Goal: Task Accomplishment & Management: Manage account settings

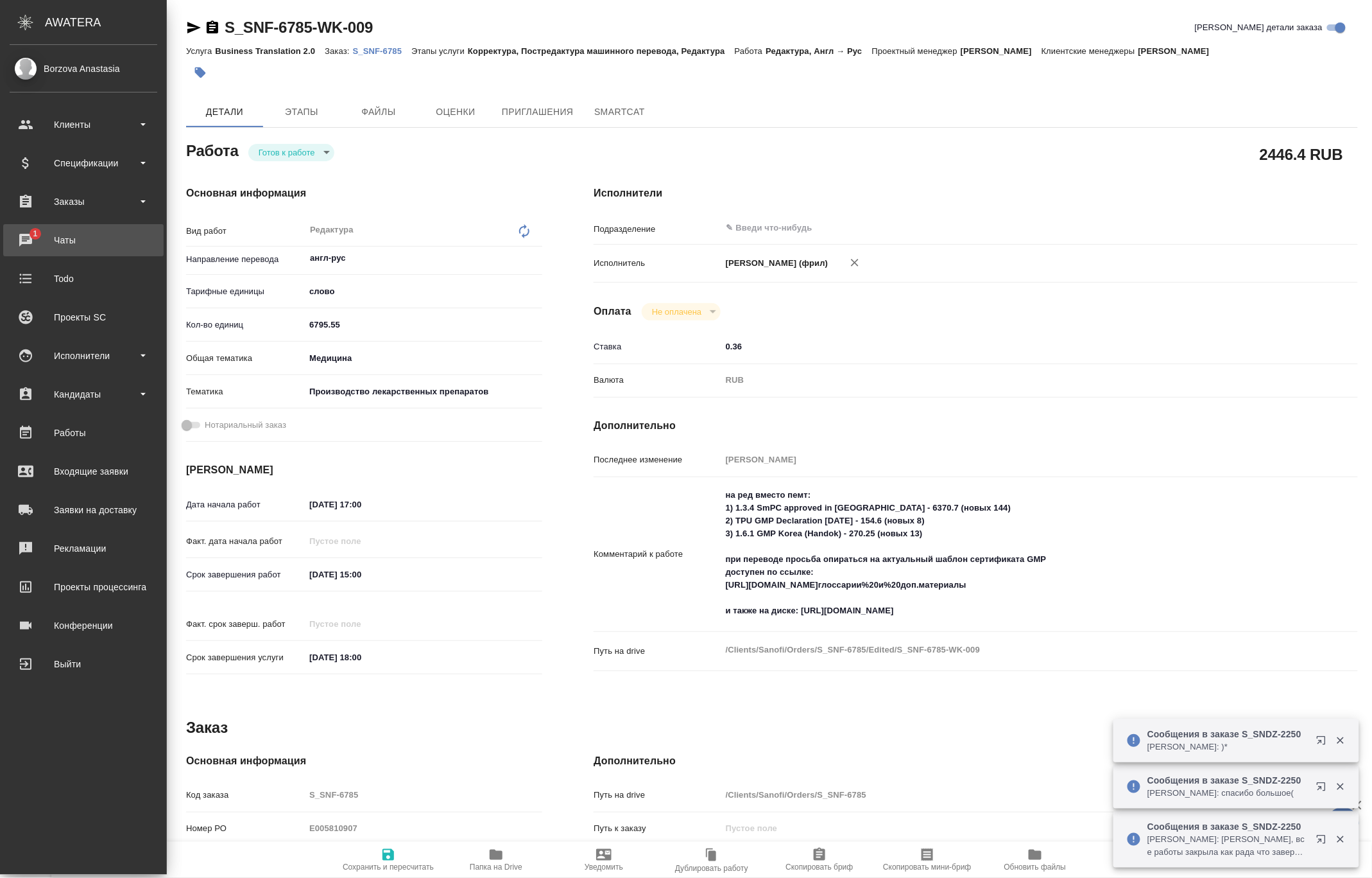
click at [27, 239] on div "Чаты" at bounding box center [83, 240] width 147 height 19
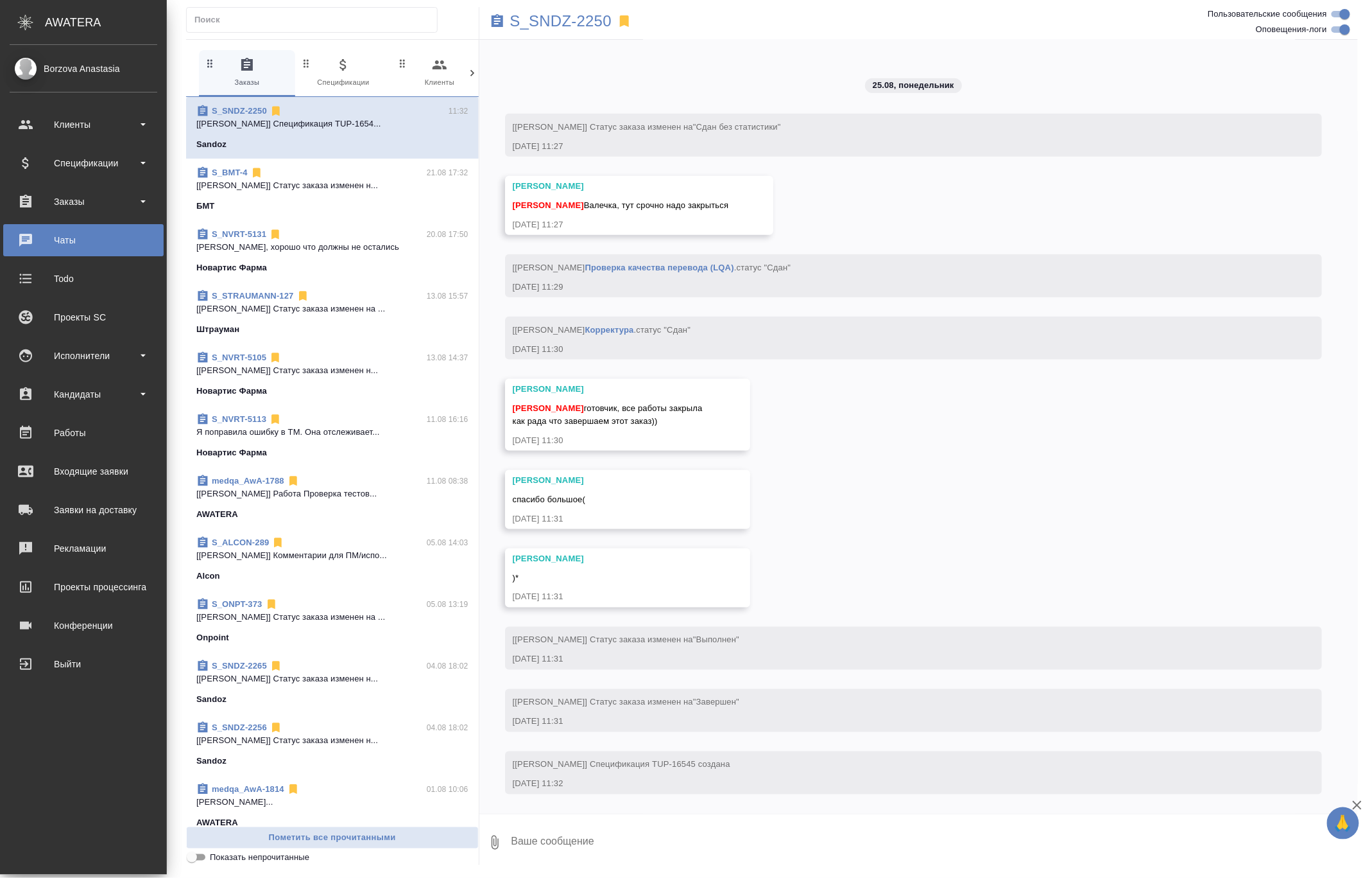
scroll to position [26245, 0]
click at [75, 427] on div "Работы" at bounding box center [83, 432] width 147 height 19
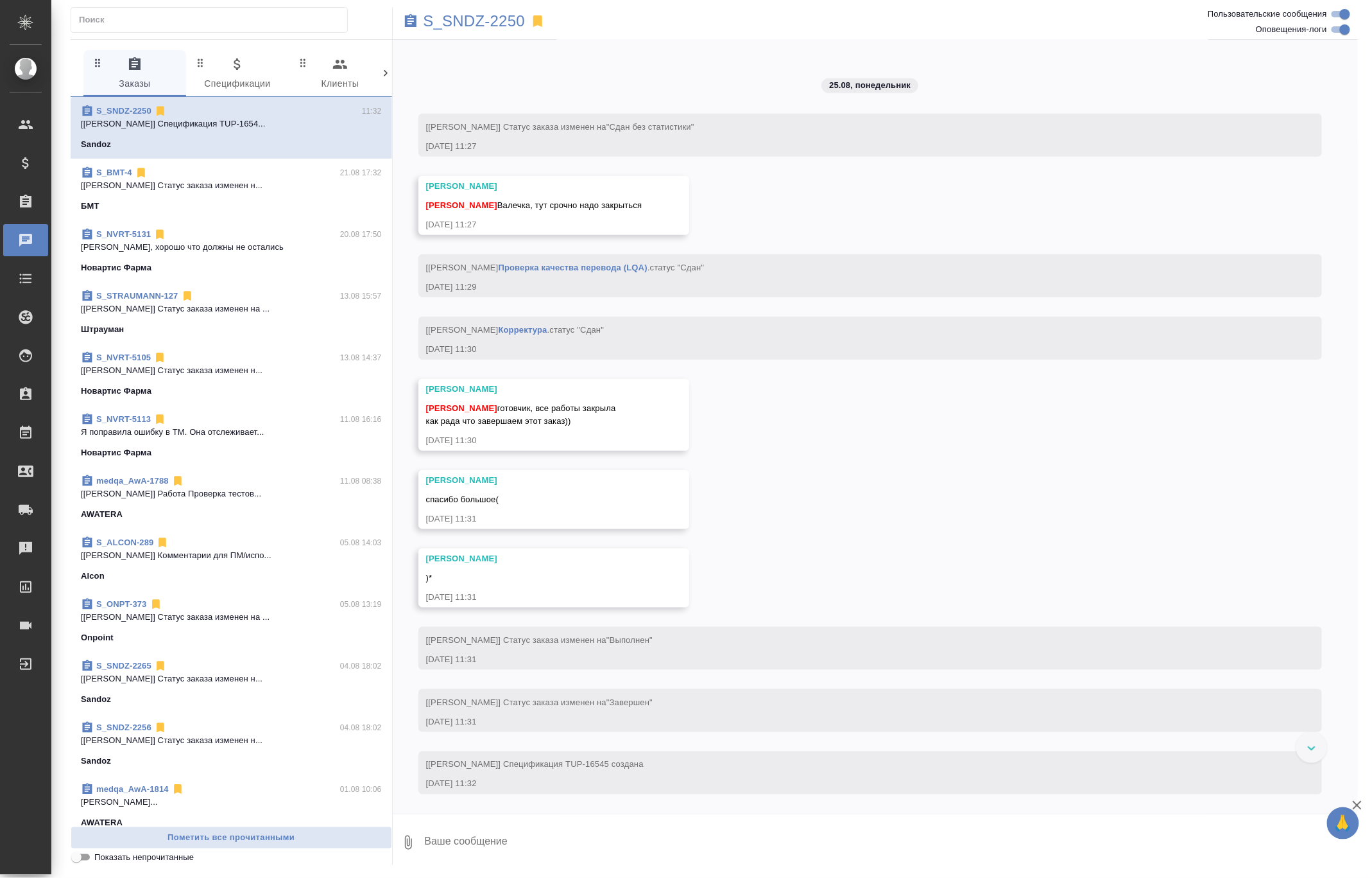
scroll to position [25694, 0]
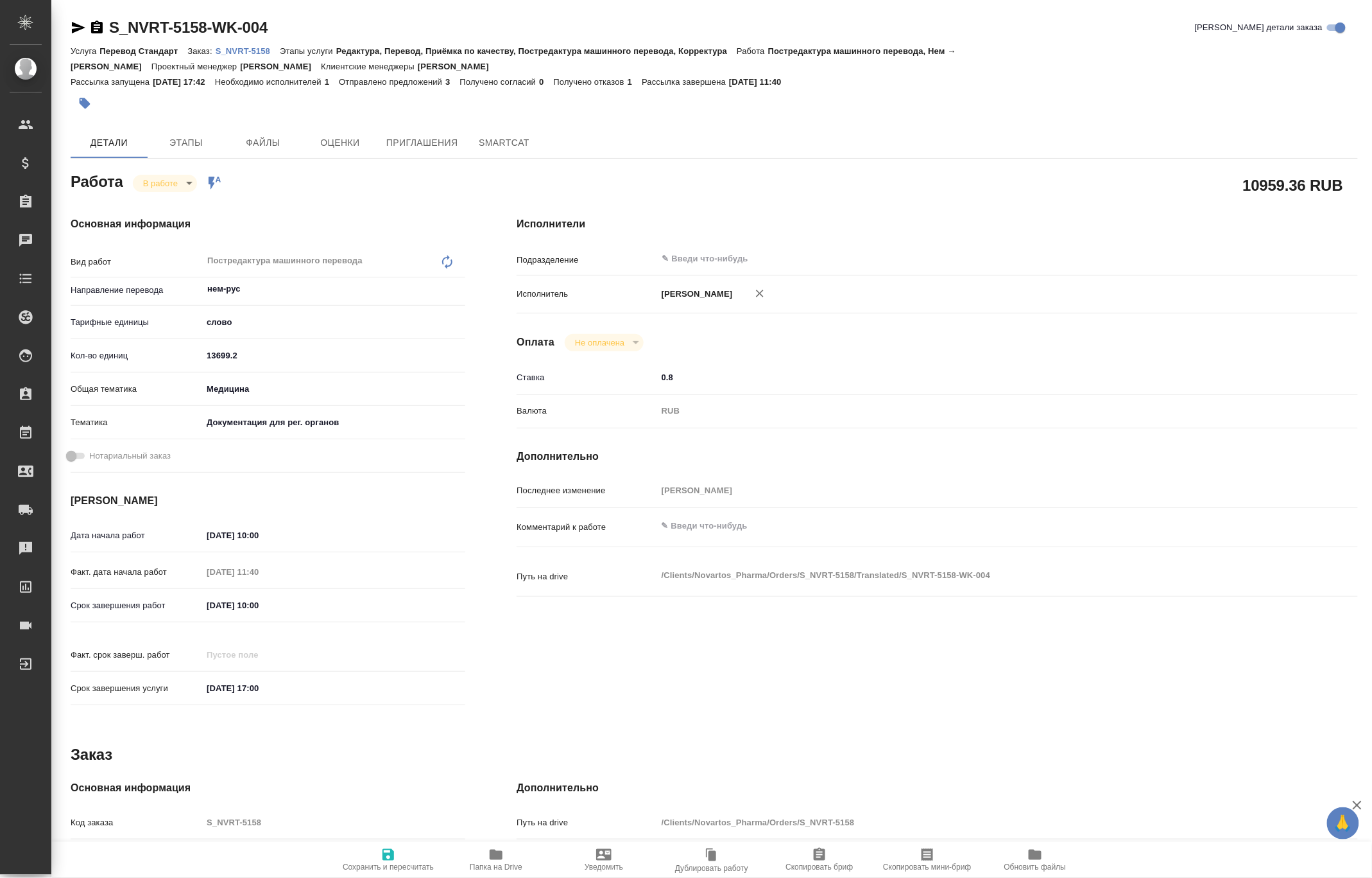
type textarea "x"
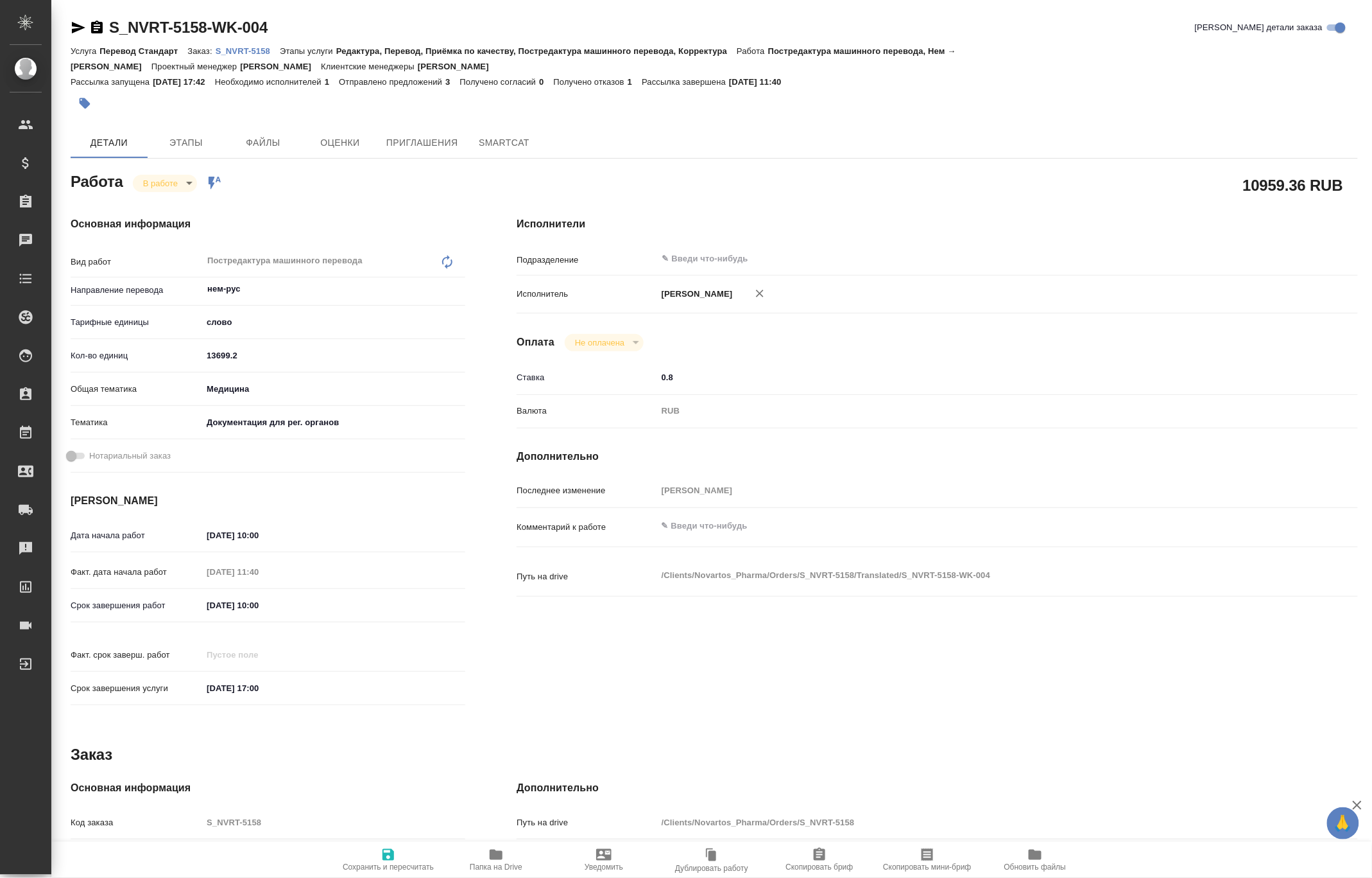
type textarea "x"
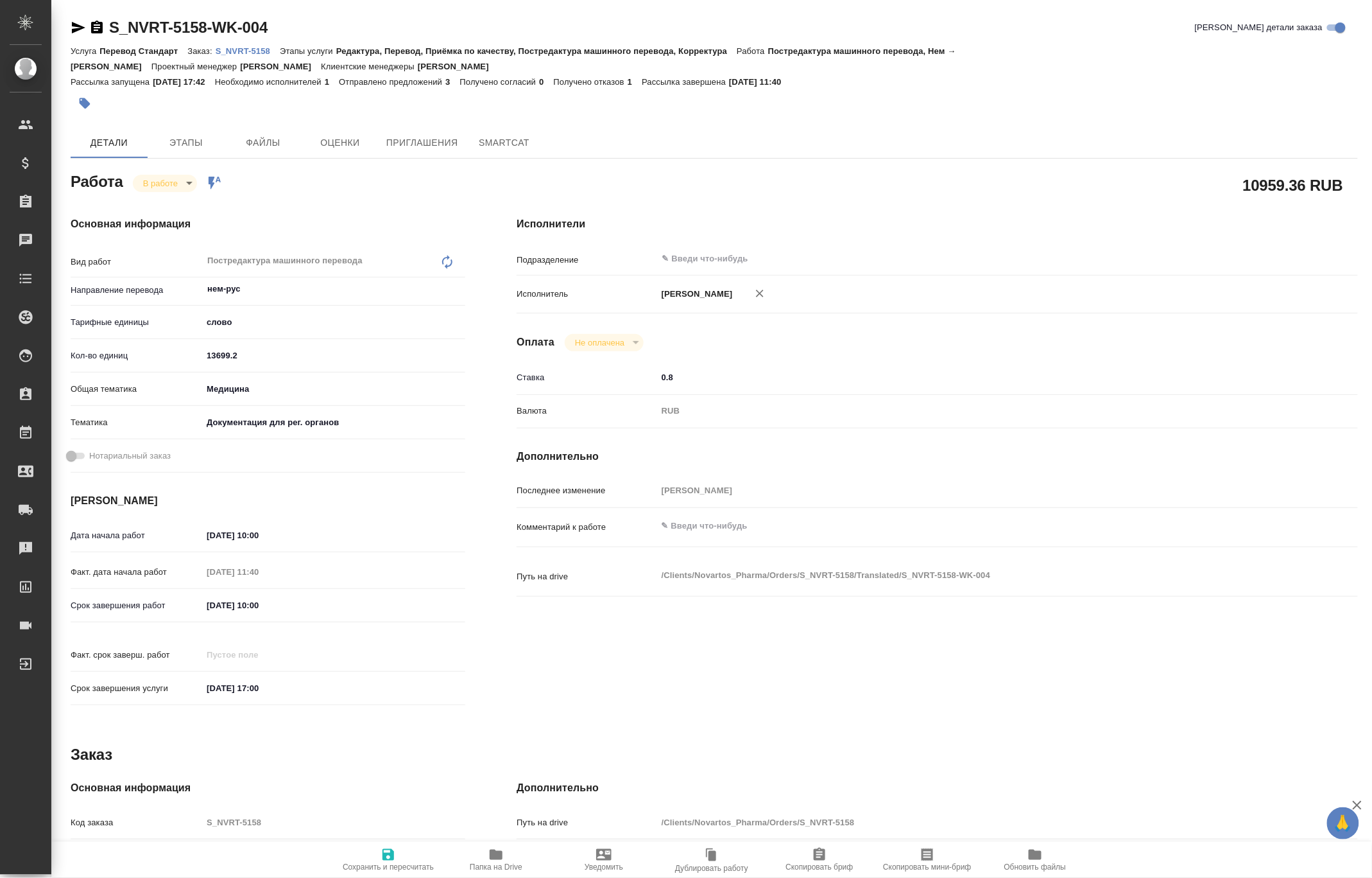
type textarea "x"
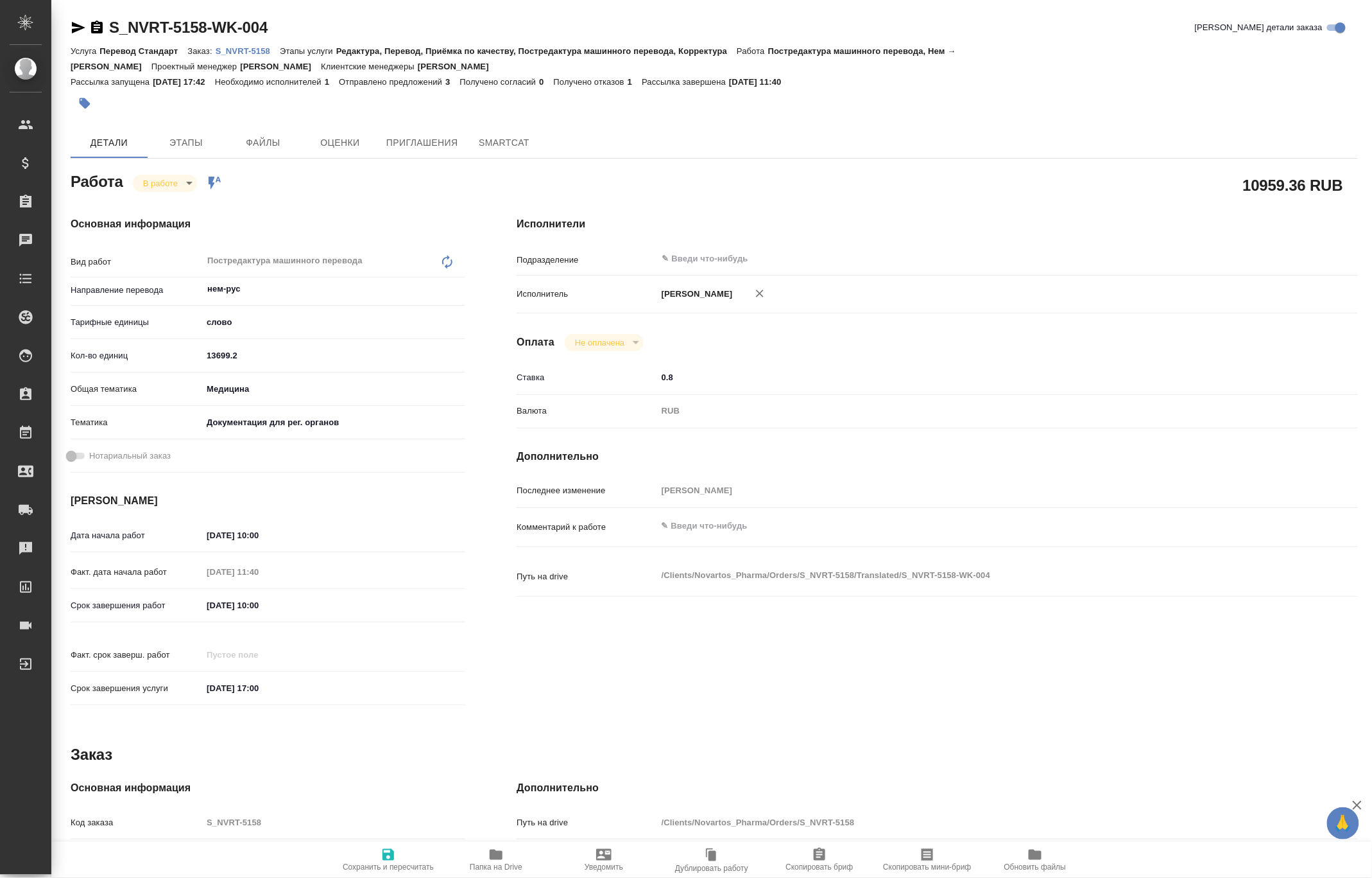
type textarea "x"
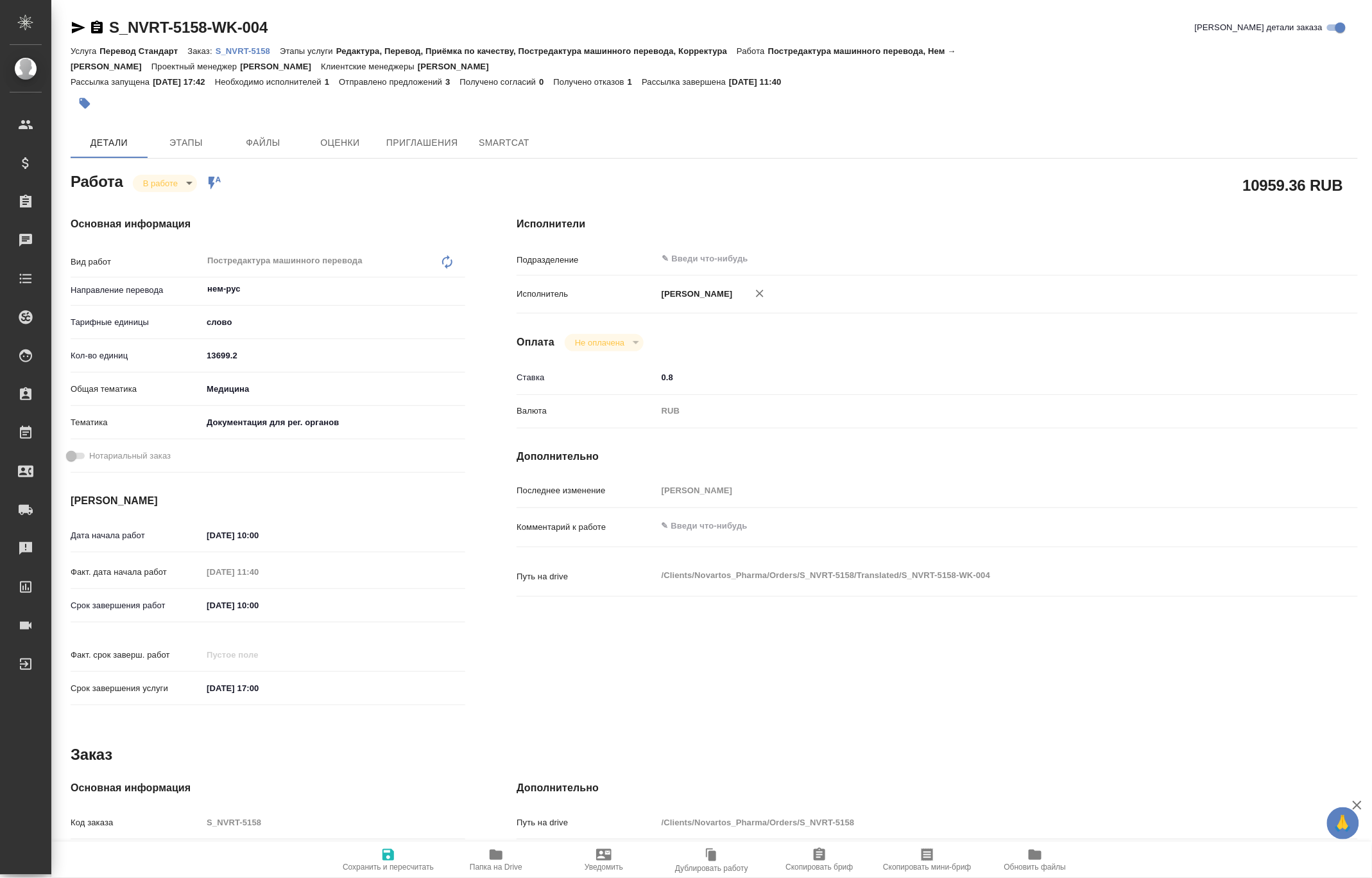
click at [498, 852] on icon "button" at bounding box center [496, 854] width 13 height 10
click at [1173, 89] on div at bounding box center [714, 103] width 1287 height 28
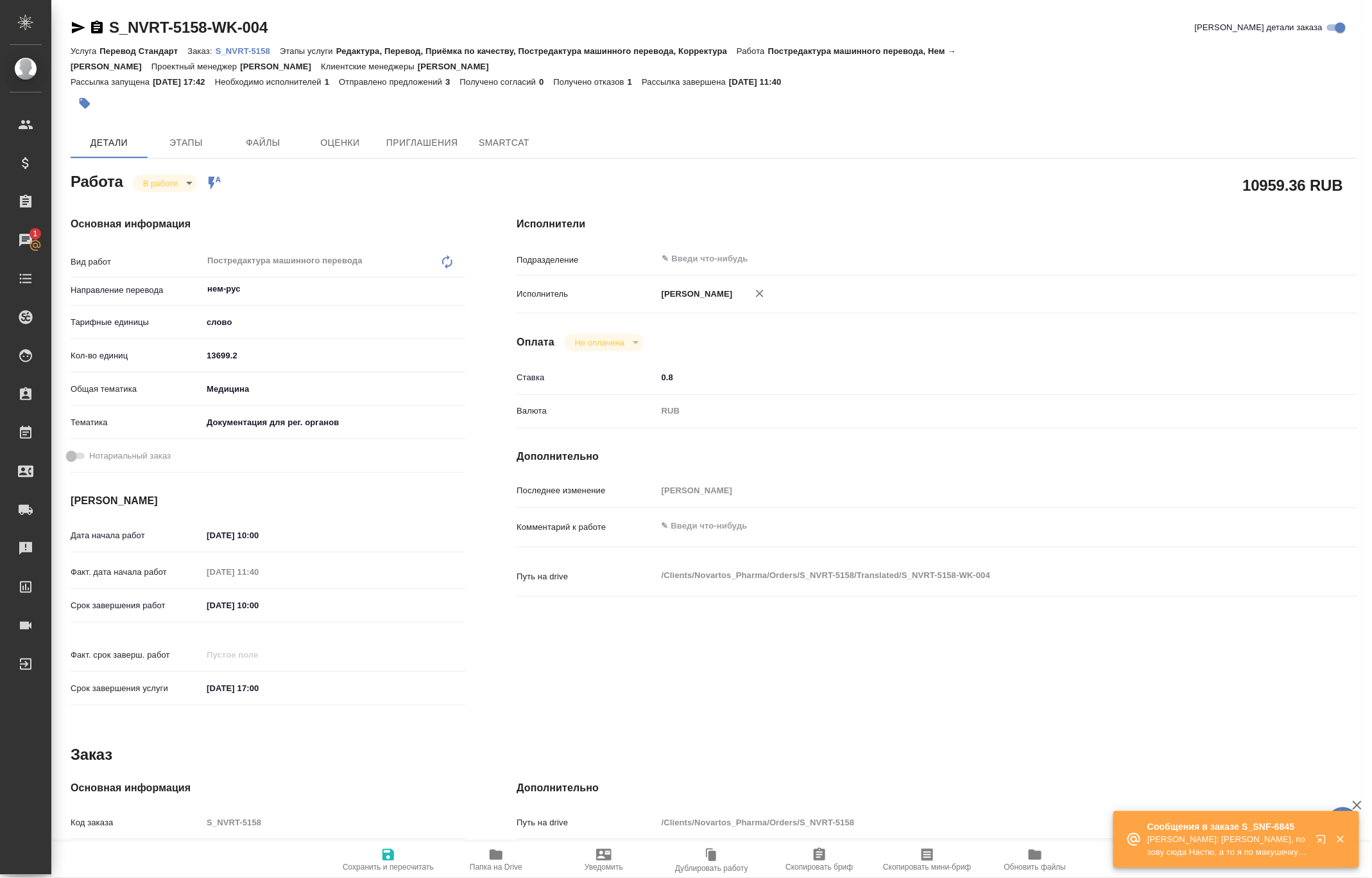
click at [1224, 842] on p "Соловьева Елена: Валя, позову сюда Настю, а то я по макушечку в Генериуме Борзо…" at bounding box center [1228, 846] width 160 height 26
type textarea "x"
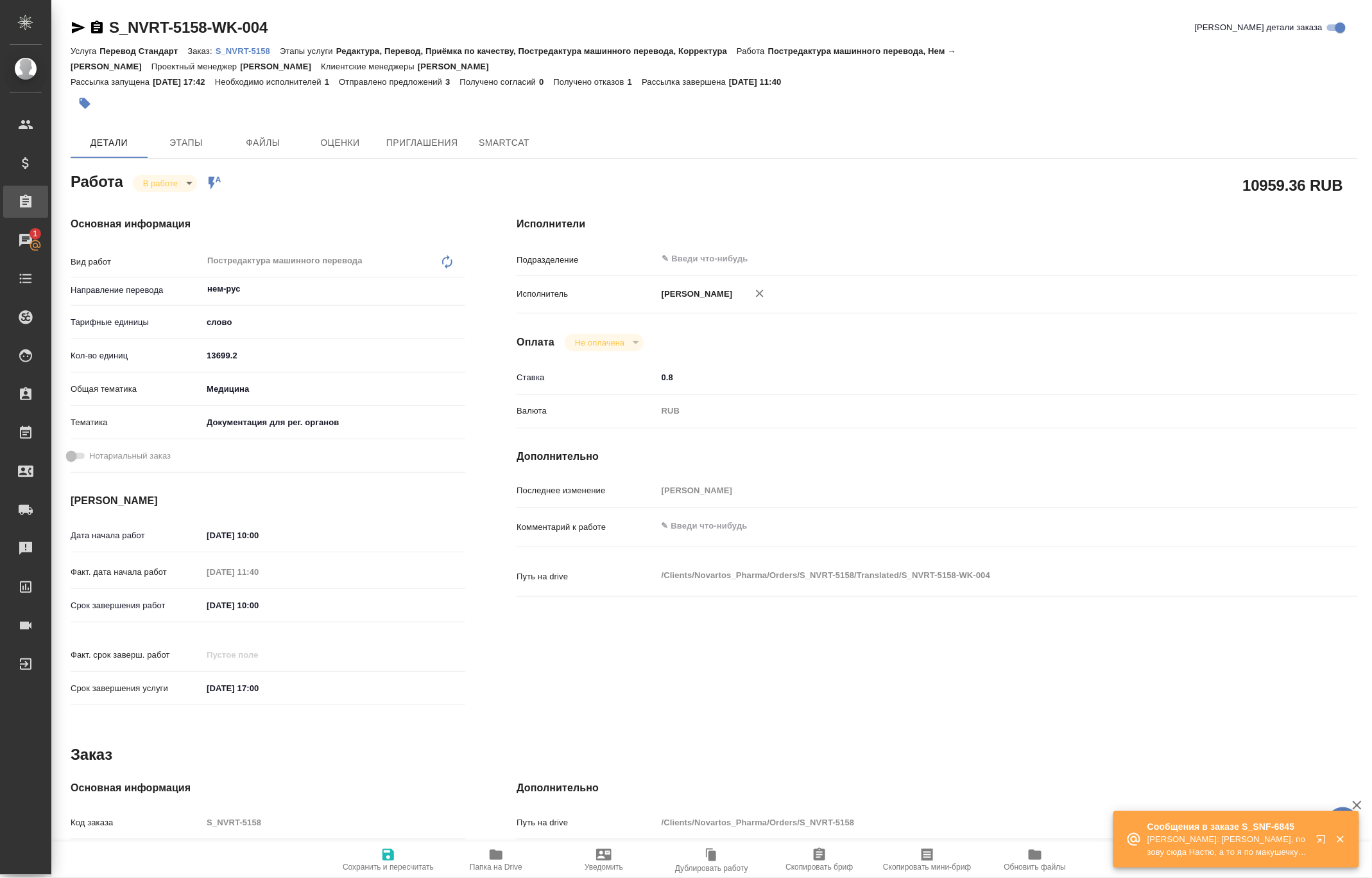
type textarea "x"
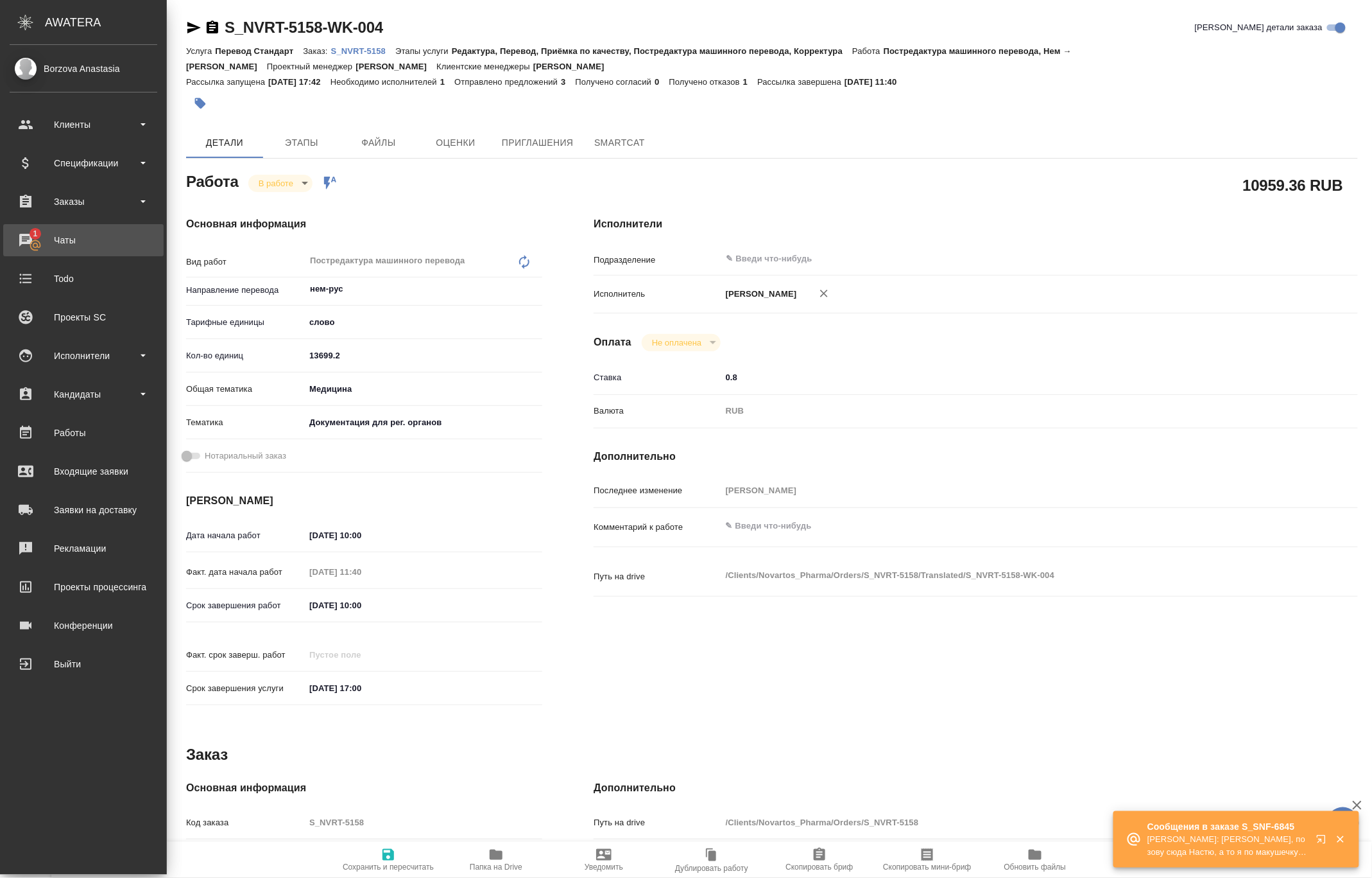
type textarea "x"
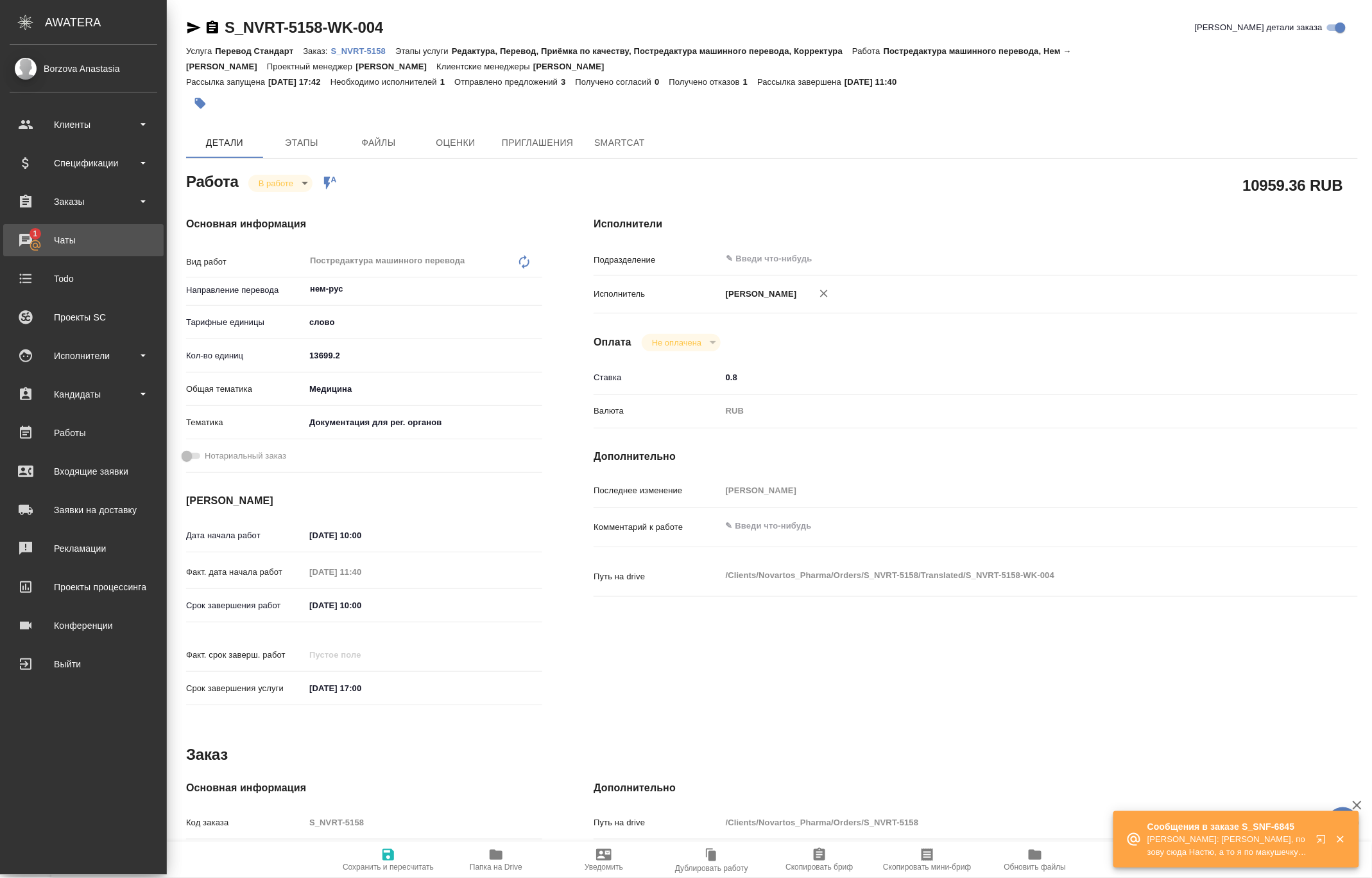
click at [30, 231] on div "Чаты" at bounding box center [83, 240] width 147 height 19
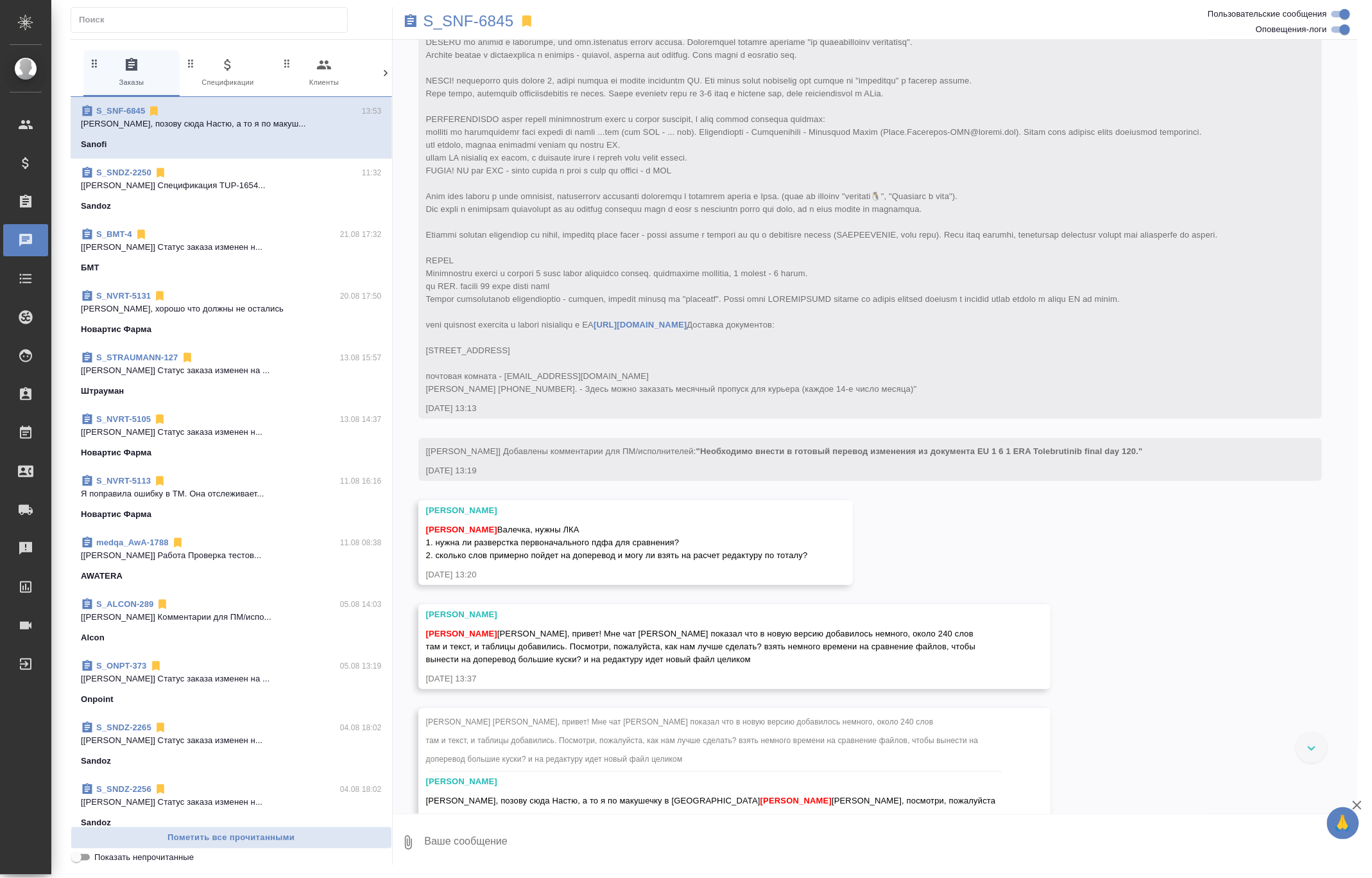
scroll to position [205, 0]
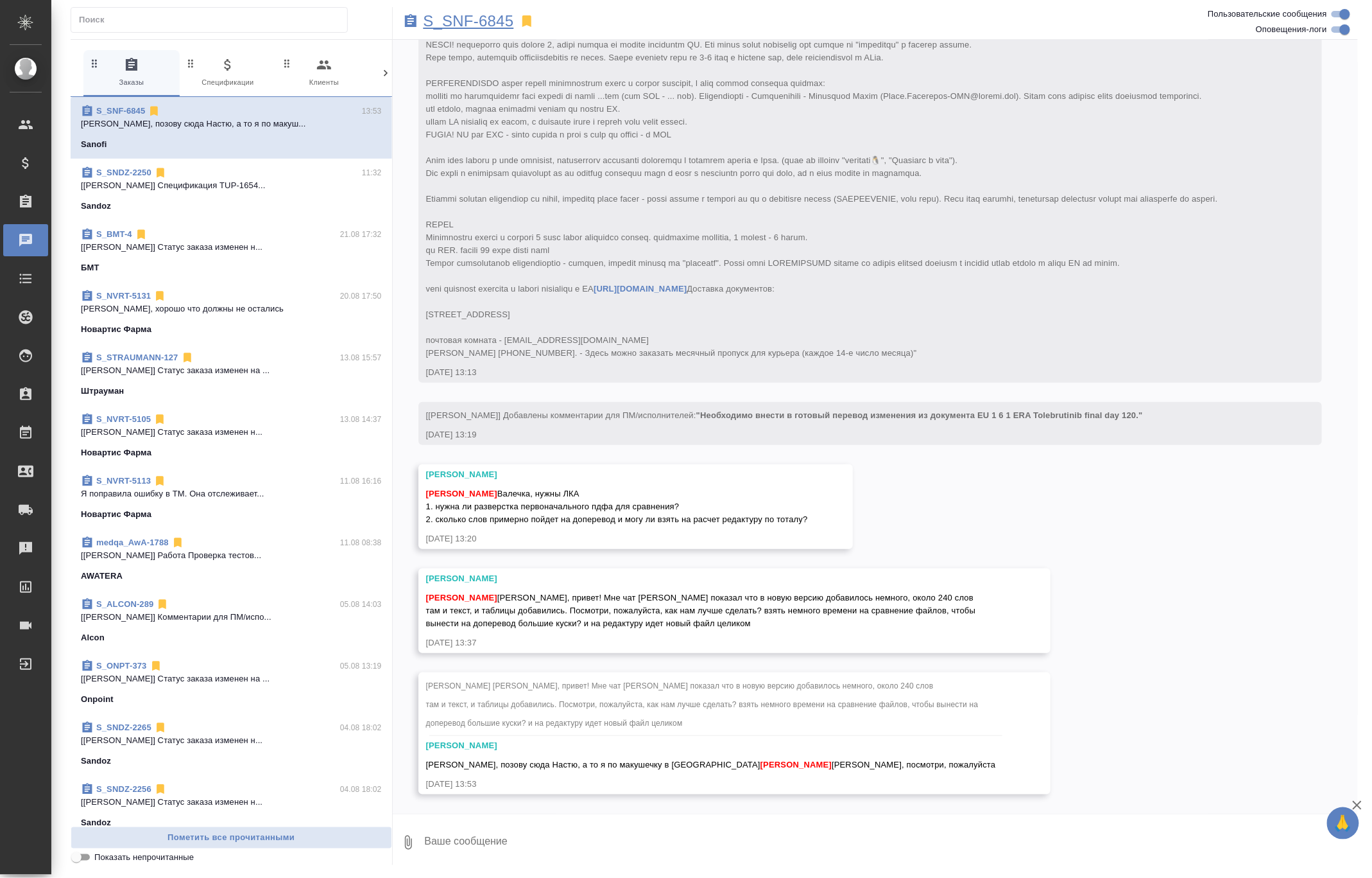
click at [487, 15] on p "S_SNF-6845" at bounding box center [469, 21] width 91 height 13
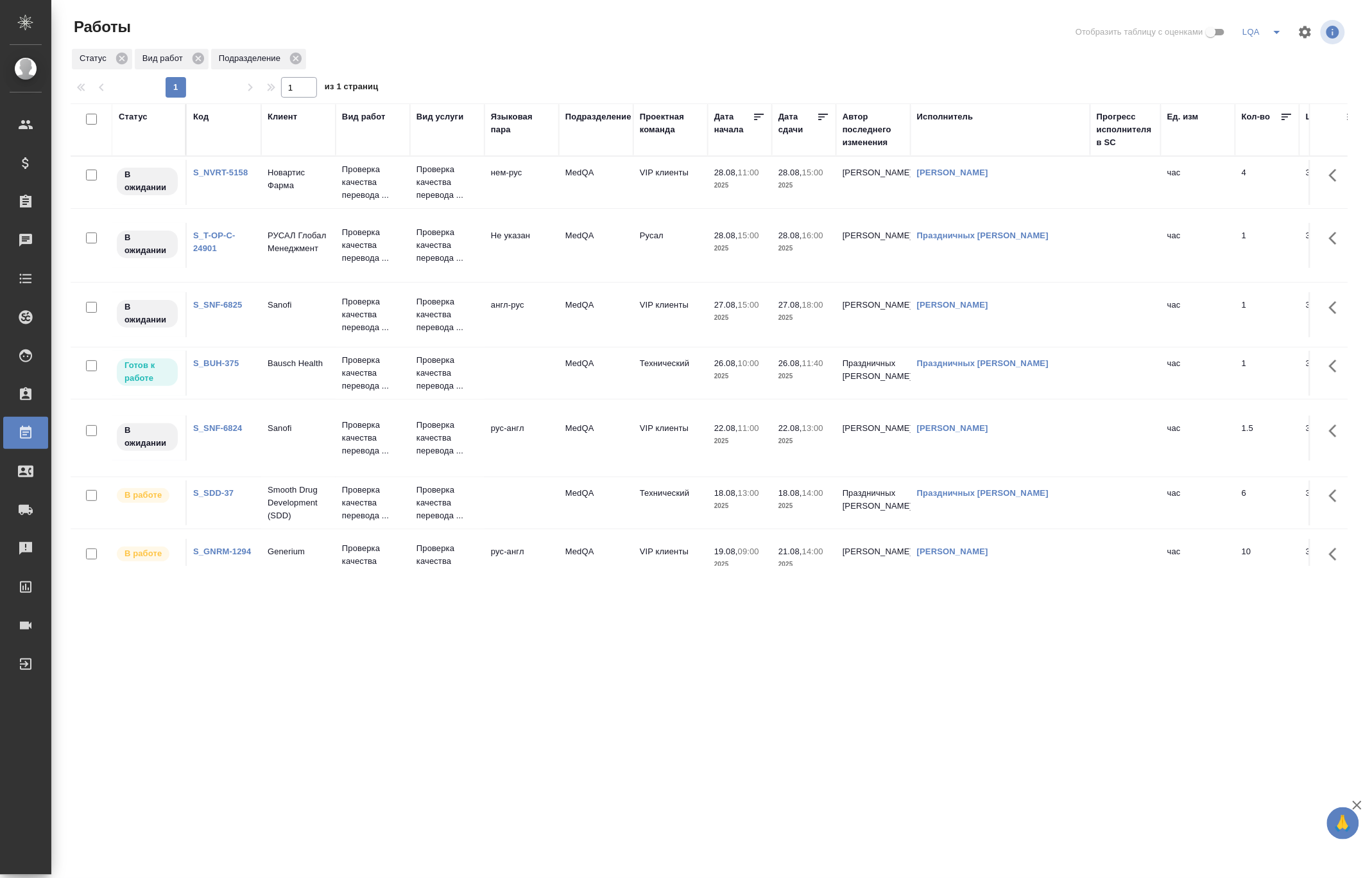
click at [1206, 66] on div "Статус Вид работ Подразделение" at bounding box center [710, 59] width 1277 height 23
click at [1177, 638] on div ".cls-1 fill:#fff; AWATERA Borzova Anastasia Клиенты Спецификации Заказы 0 Чаты …" at bounding box center [686, 439] width 1372 height 878
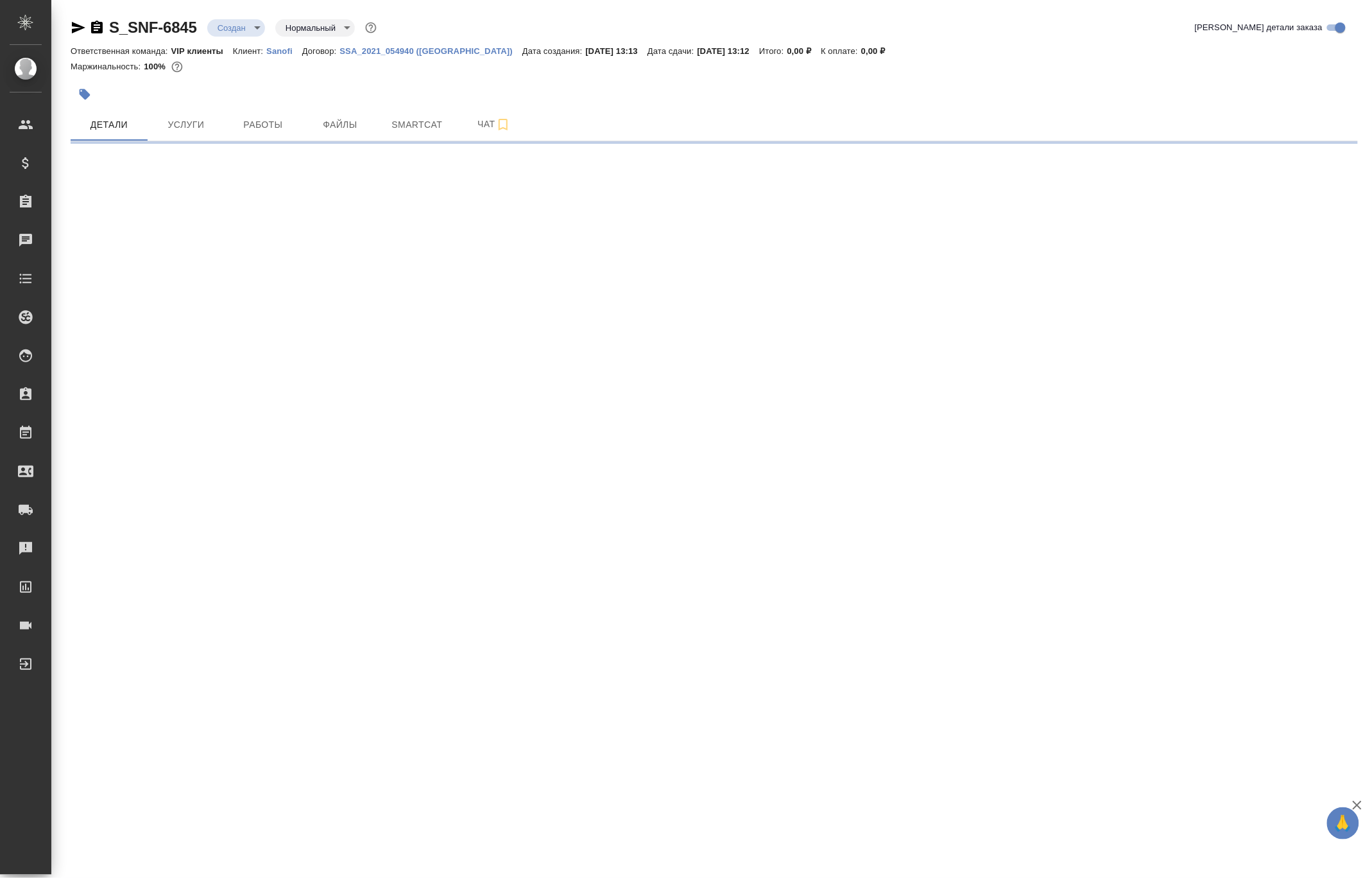
select select "RU"
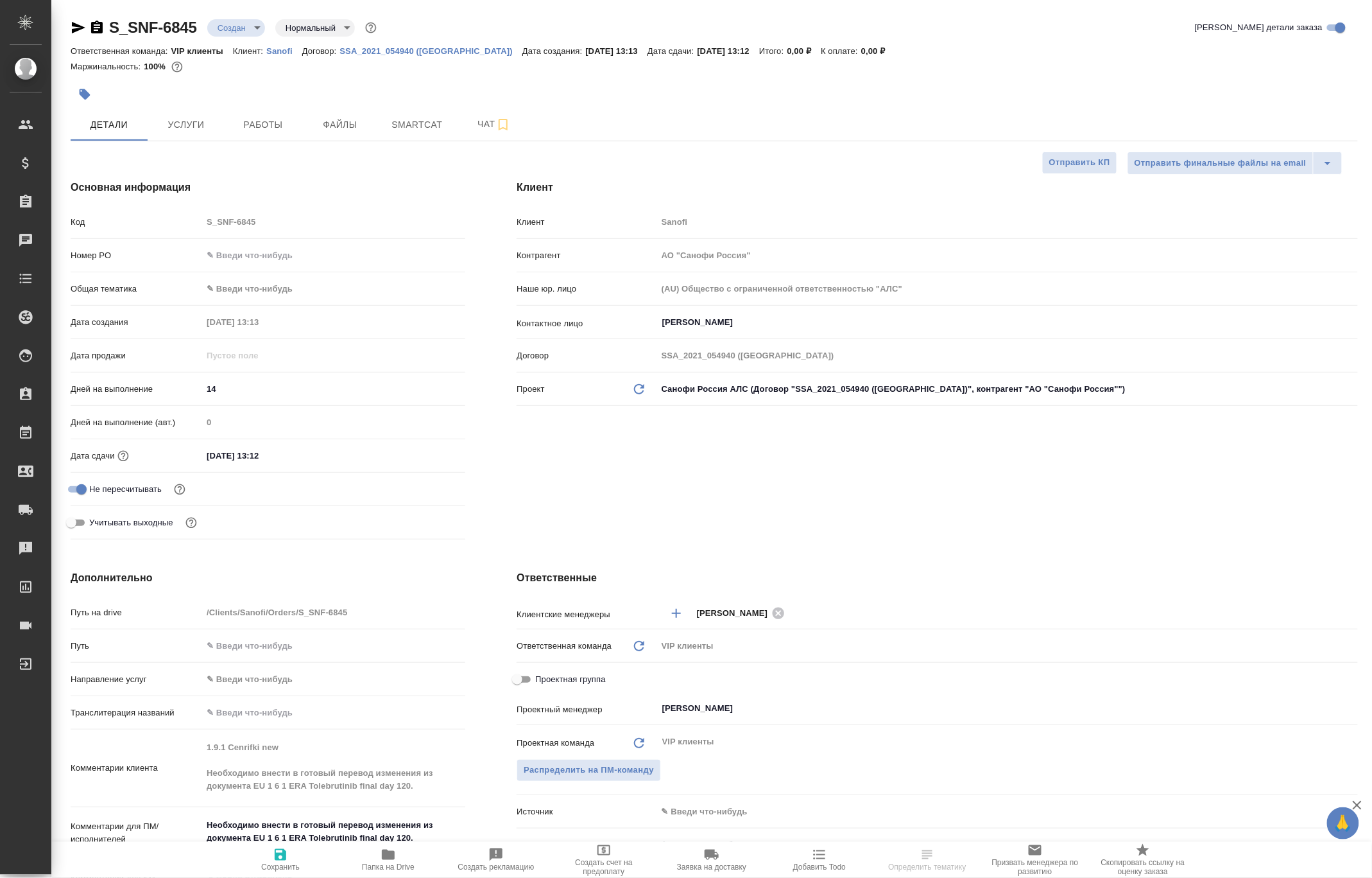
type textarea "x"
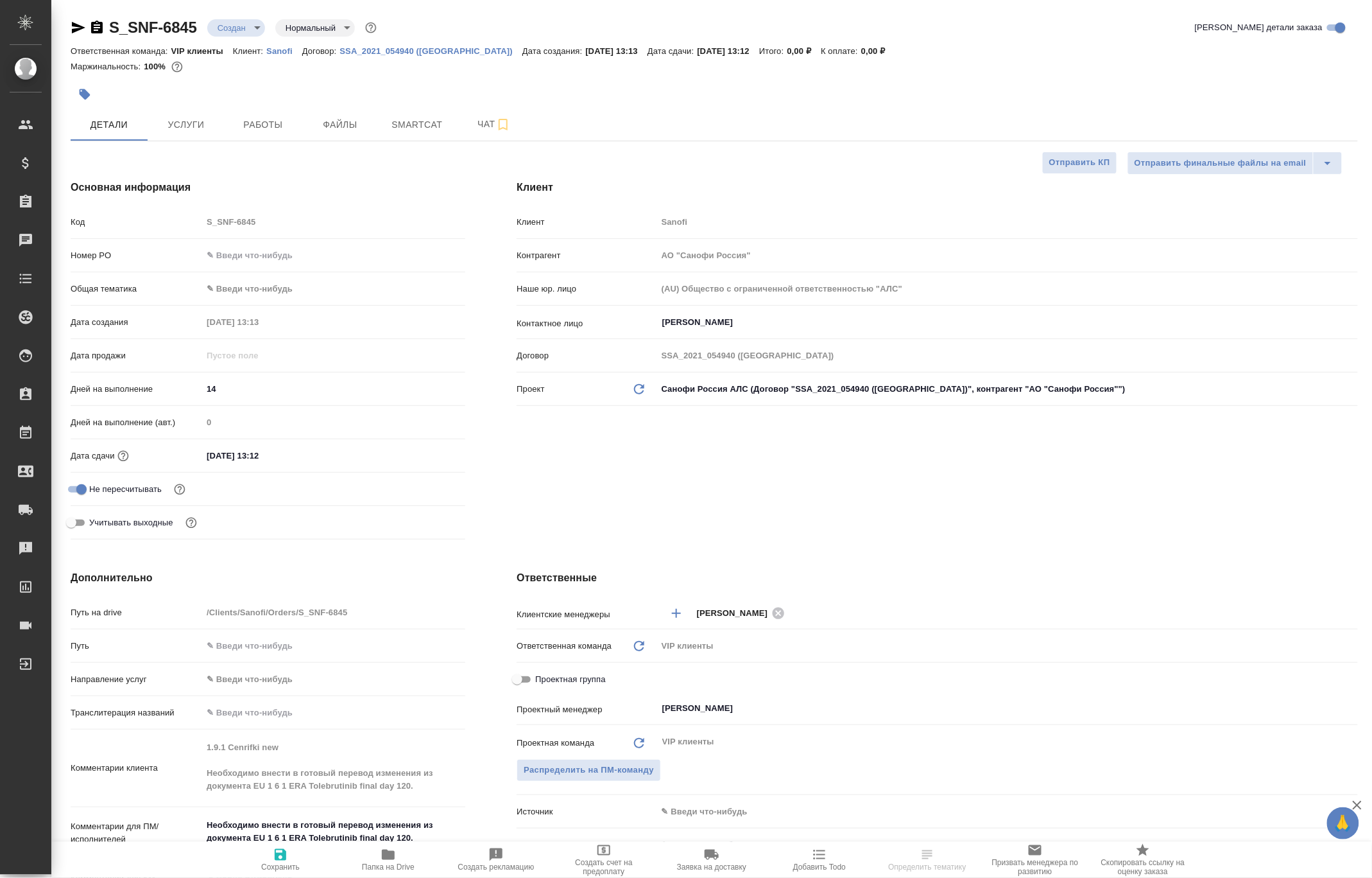
type textarea "x"
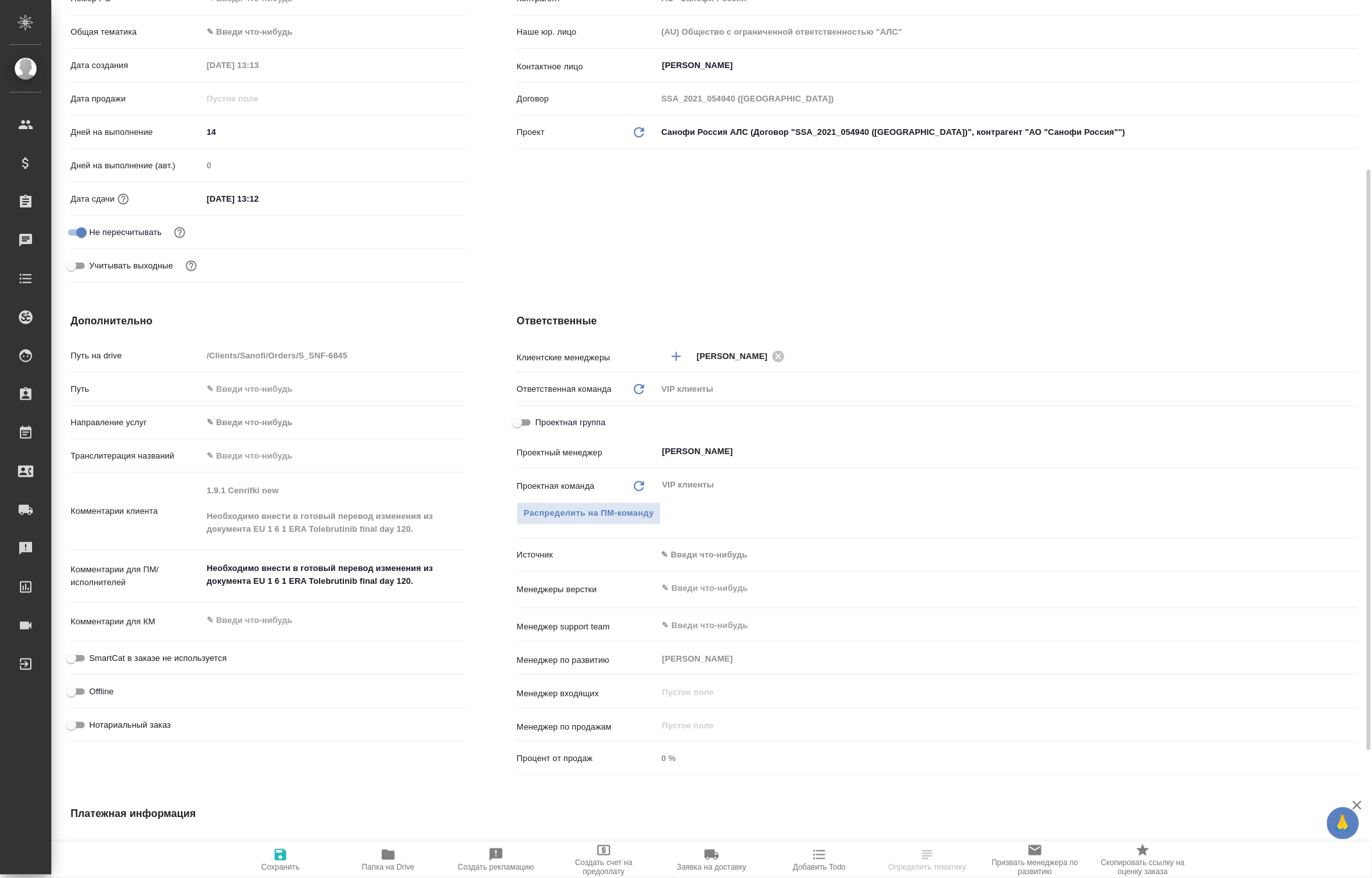
scroll to position [171, 0]
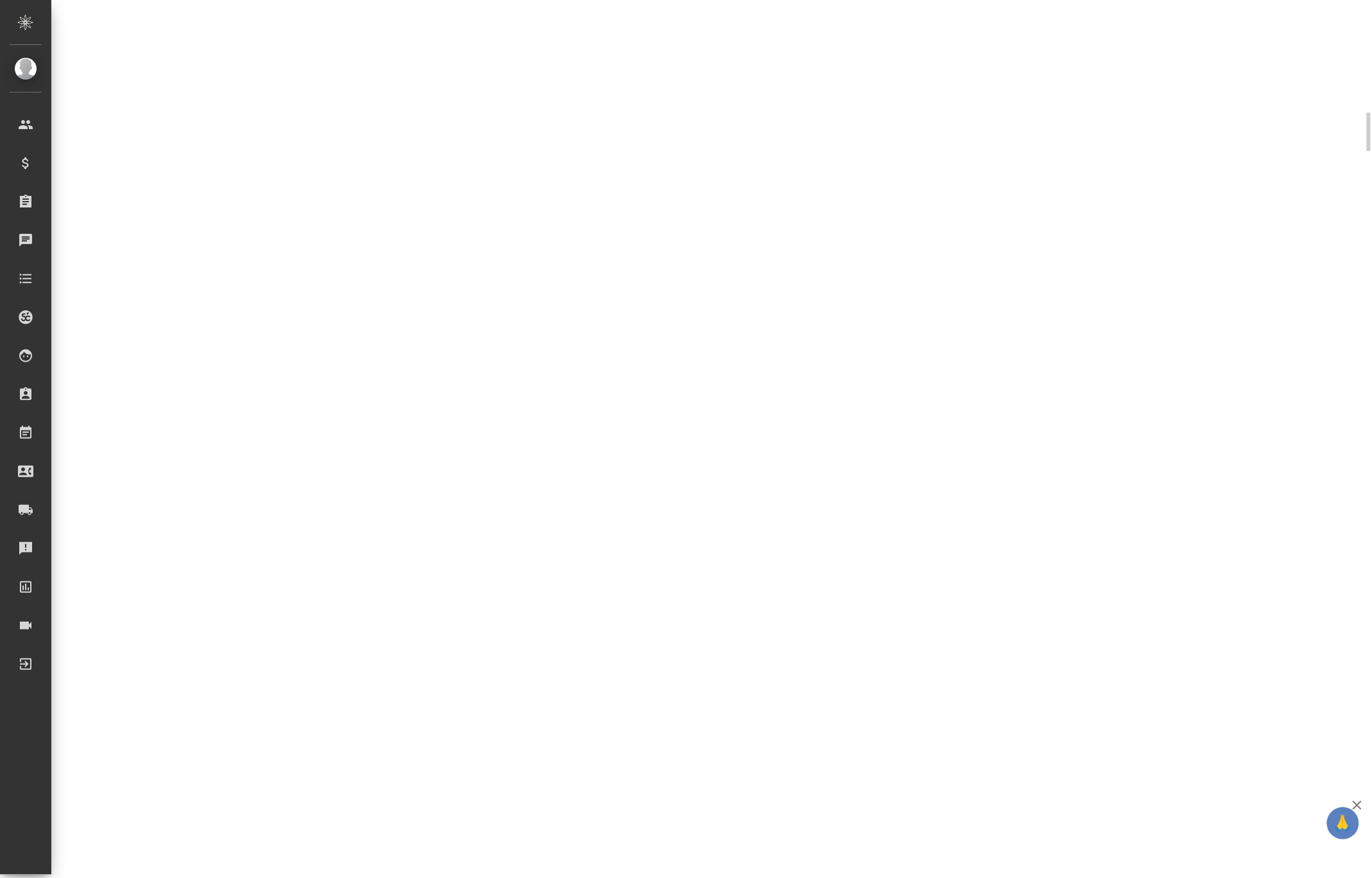
select select "RU"
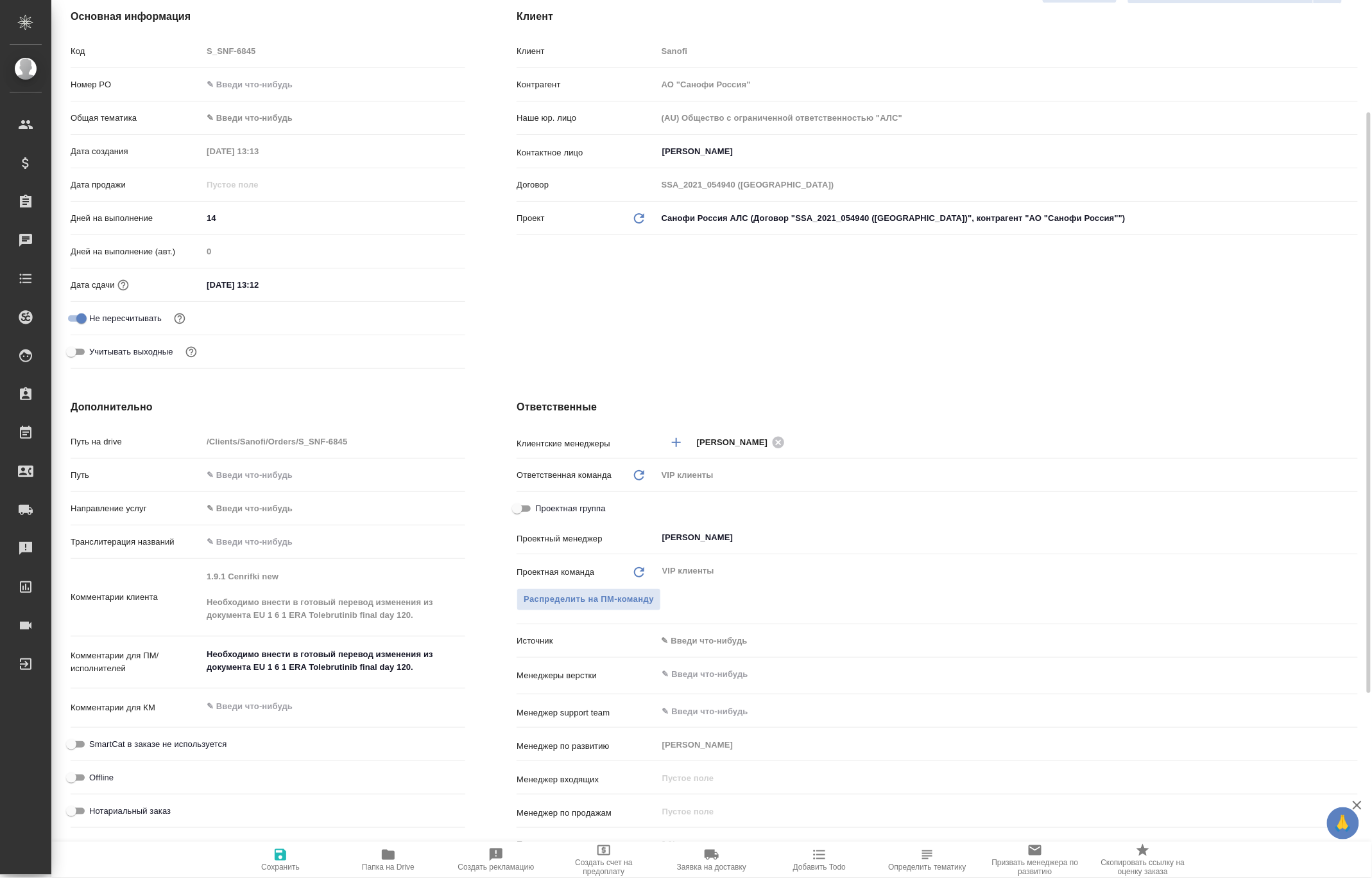
type textarea "x"
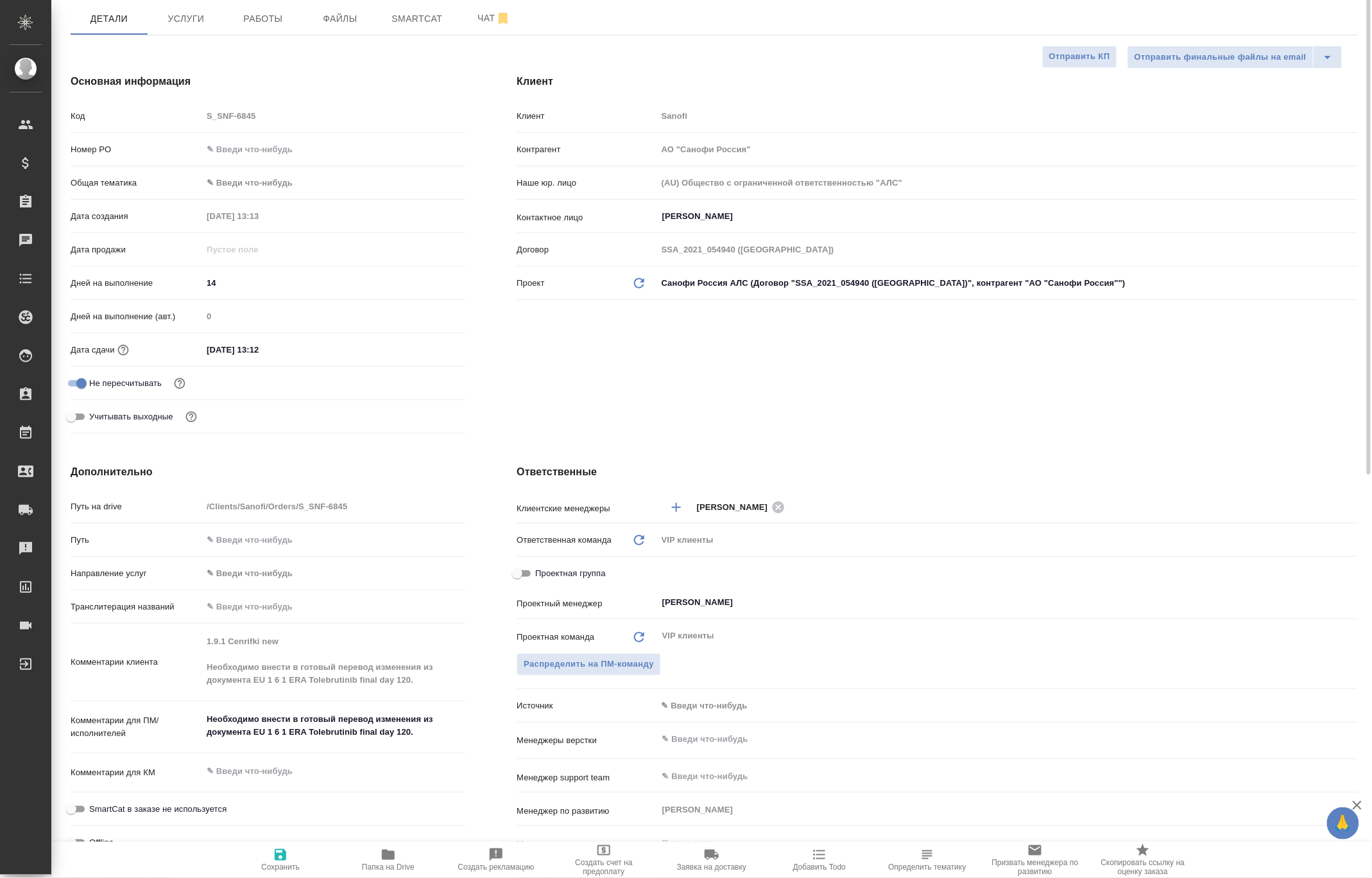
scroll to position [0, 0]
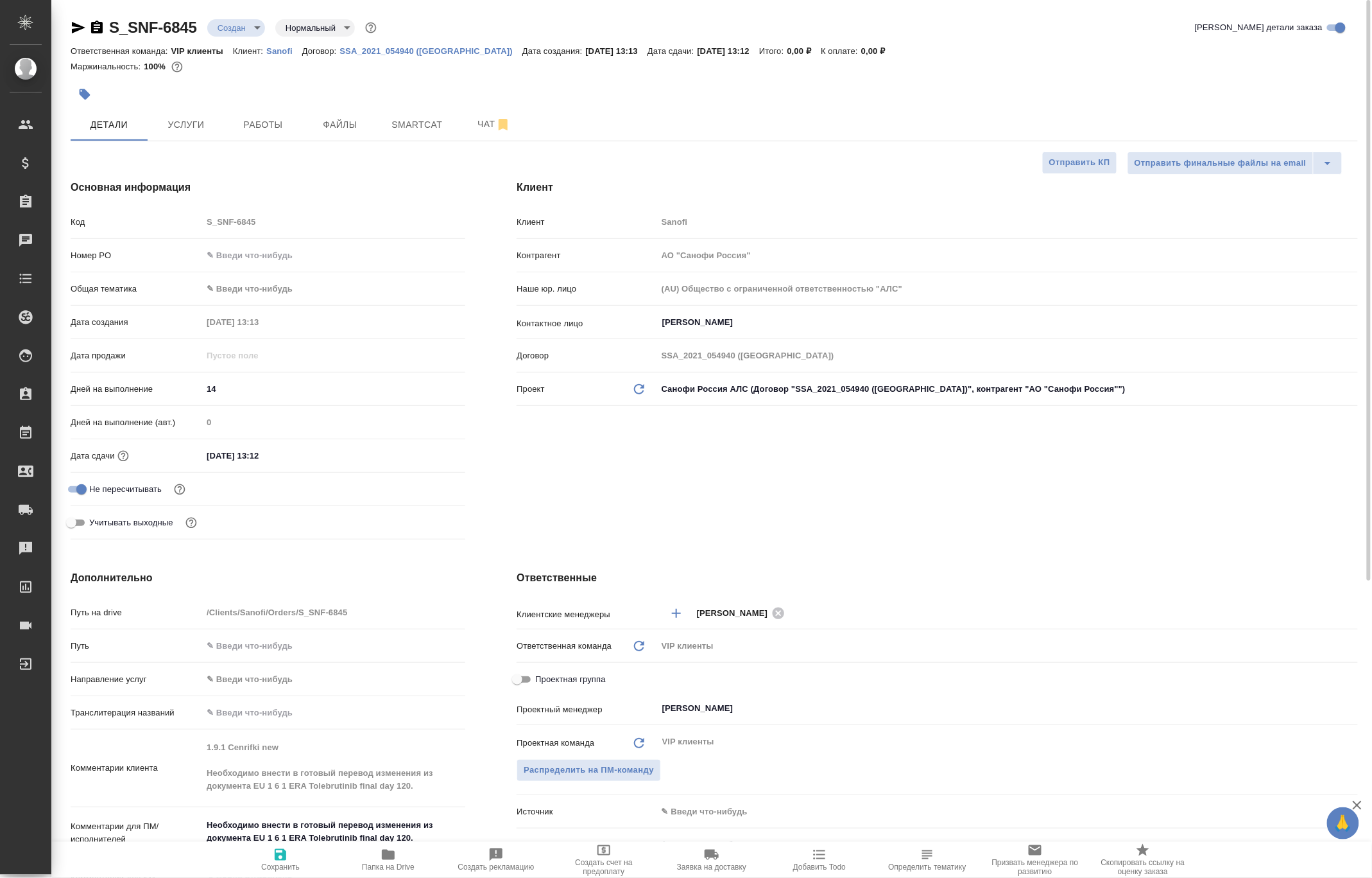
type textarea "x"
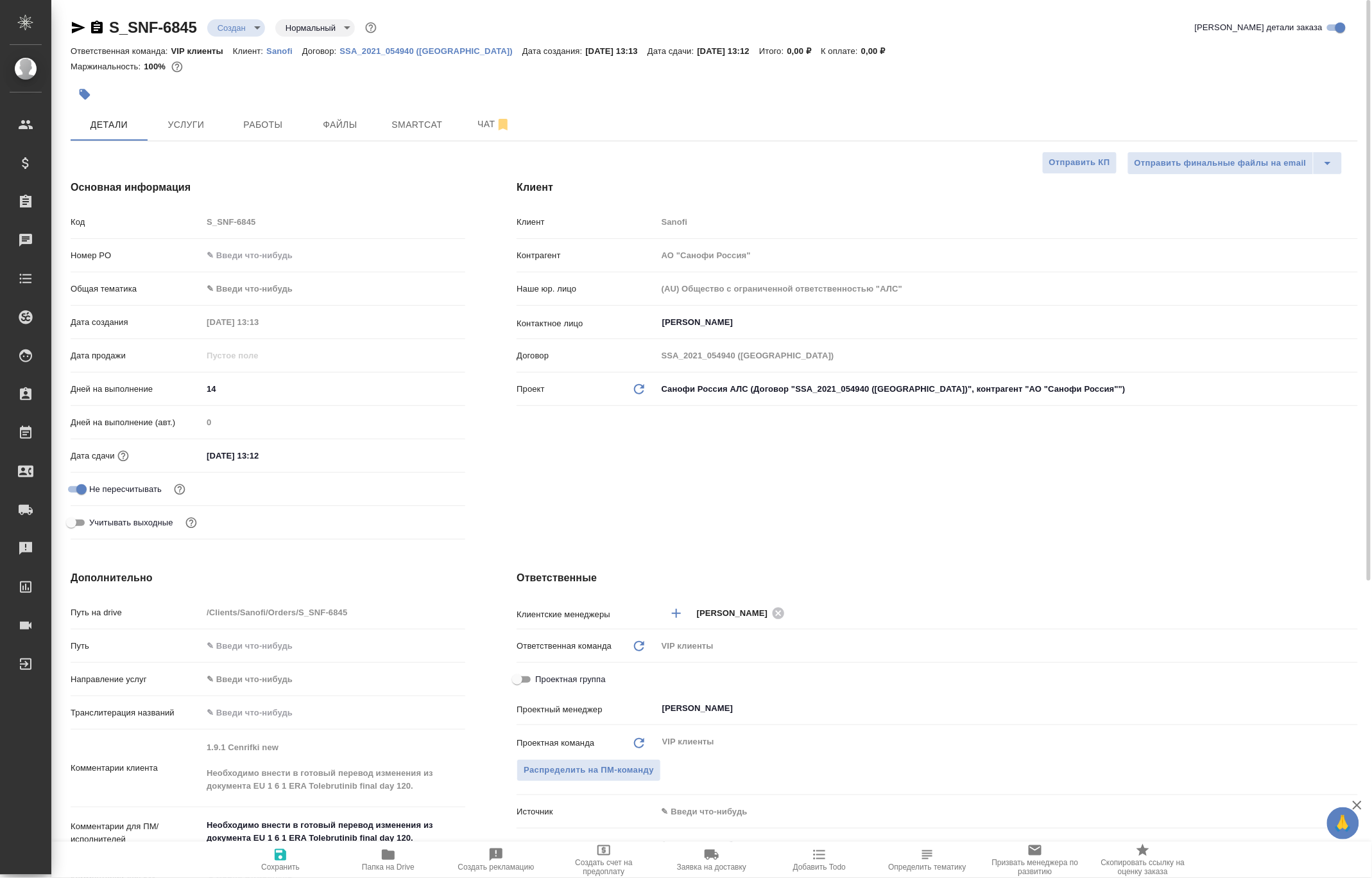
type textarea "x"
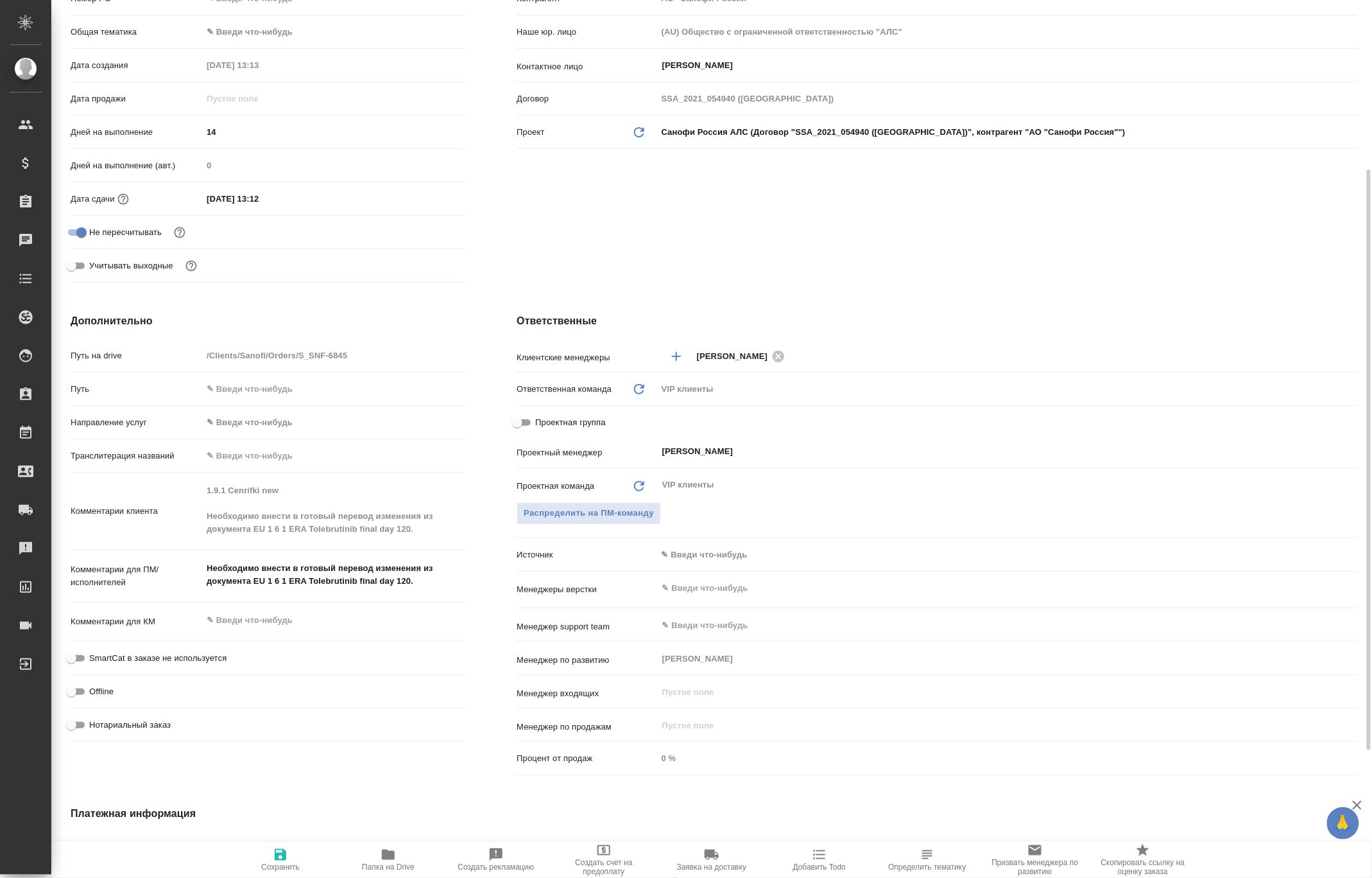
click at [385, 852] on icon "button" at bounding box center [388, 854] width 13 height 10
type textarea "x"
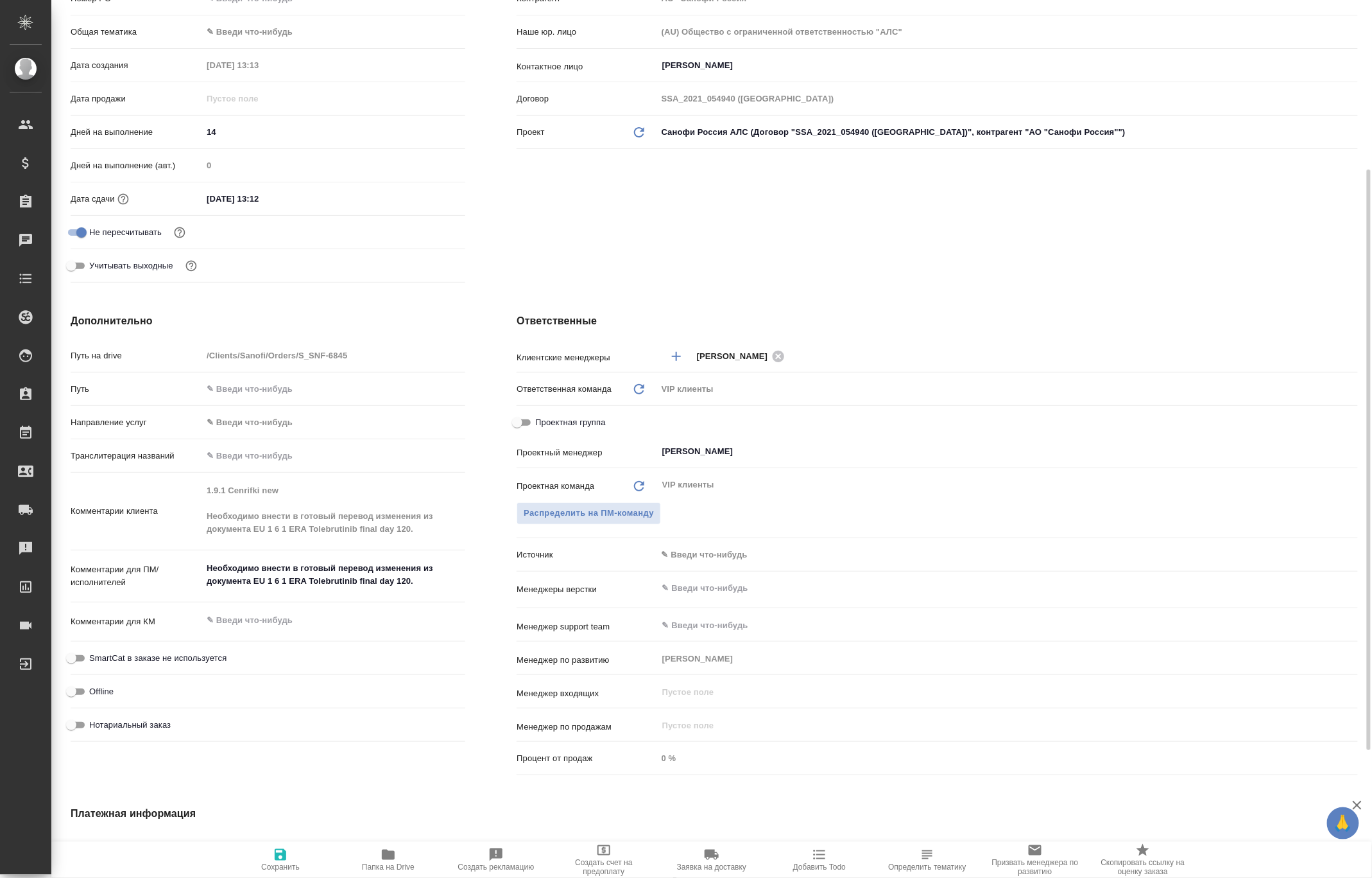
type textarea "x"
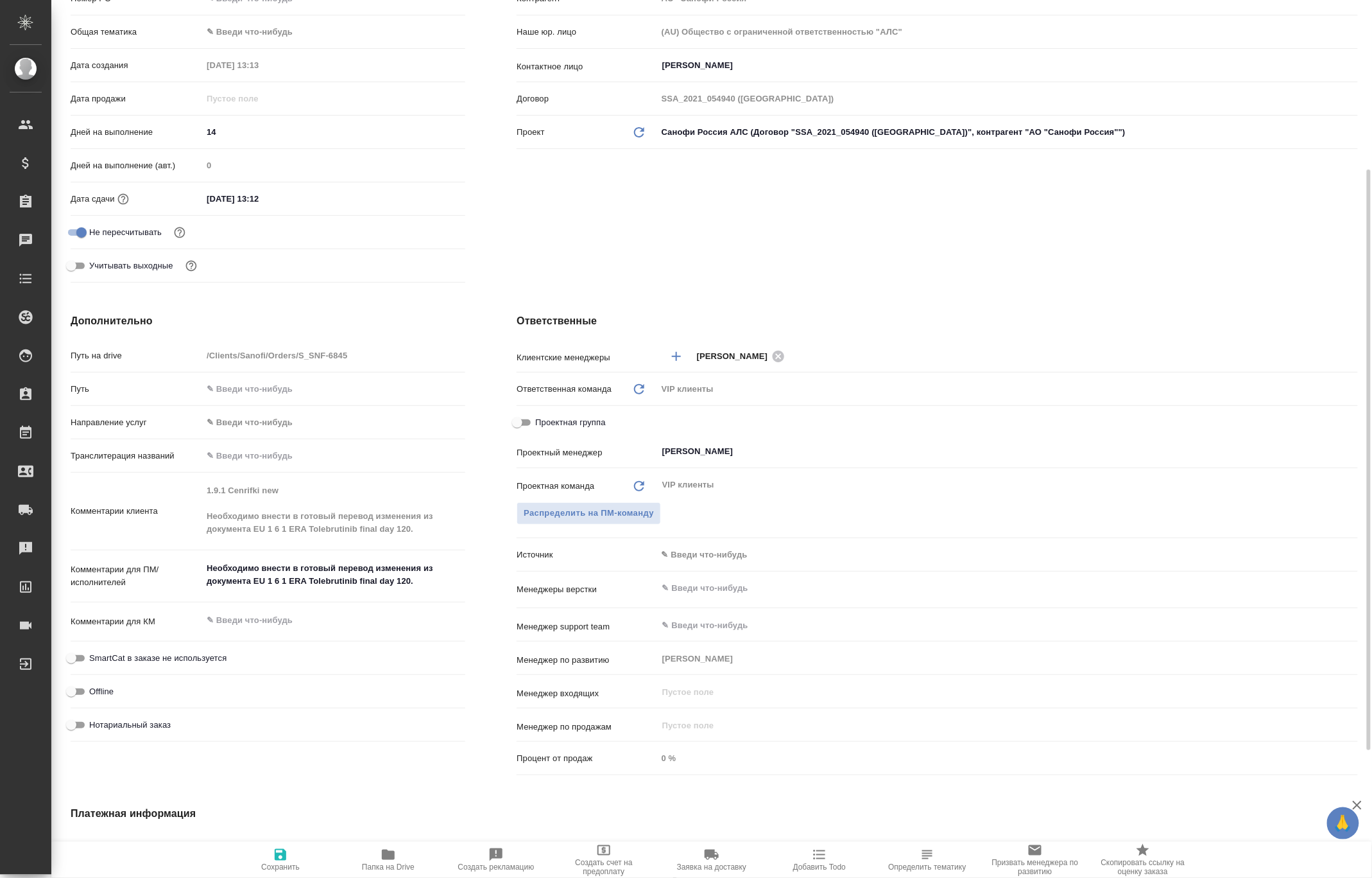
type textarea "x"
click at [386, 853] on icon "button" at bounding box center [388, 854] width 13 height 10
type textarea "x"
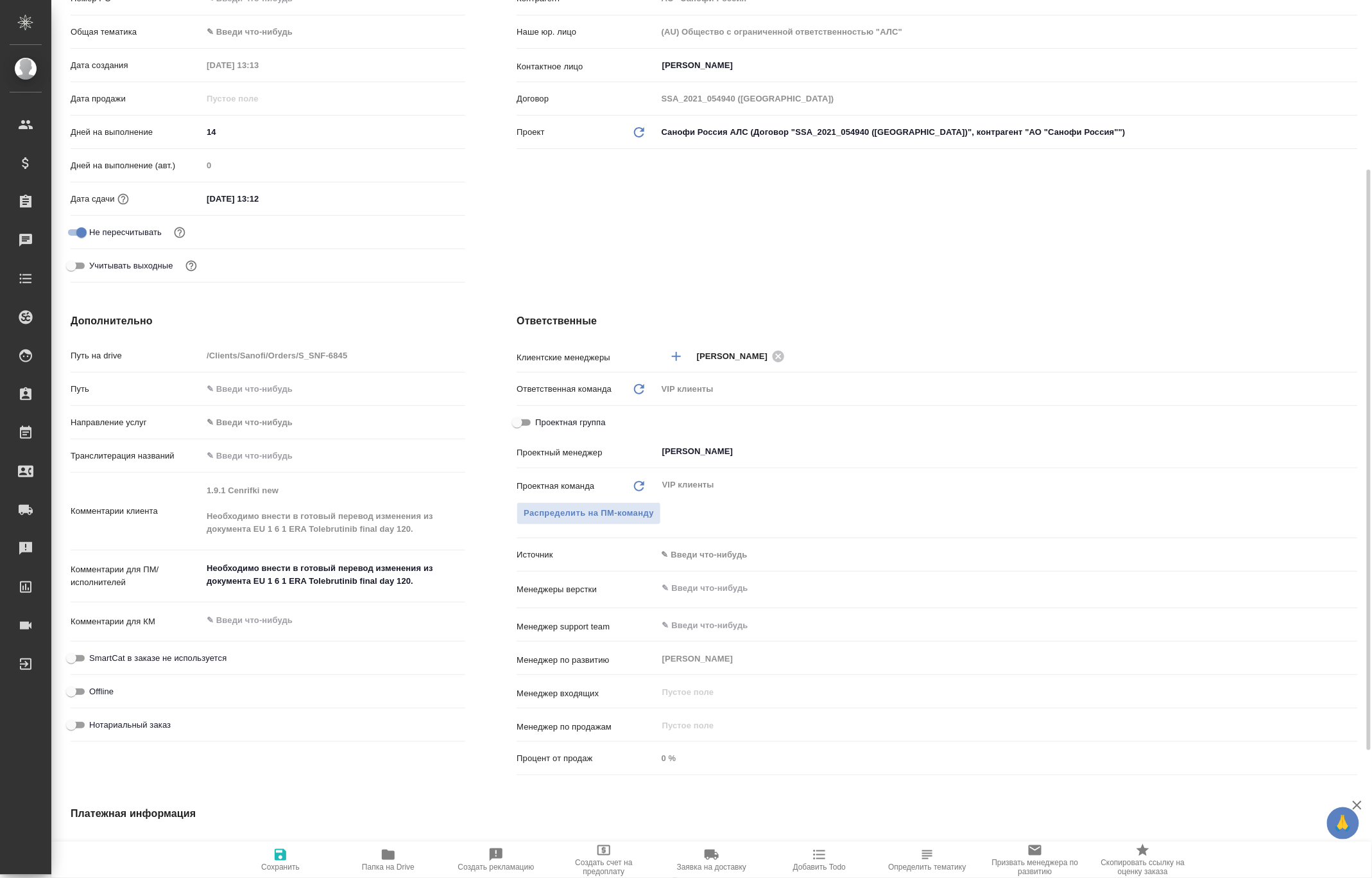
type textarea "x"
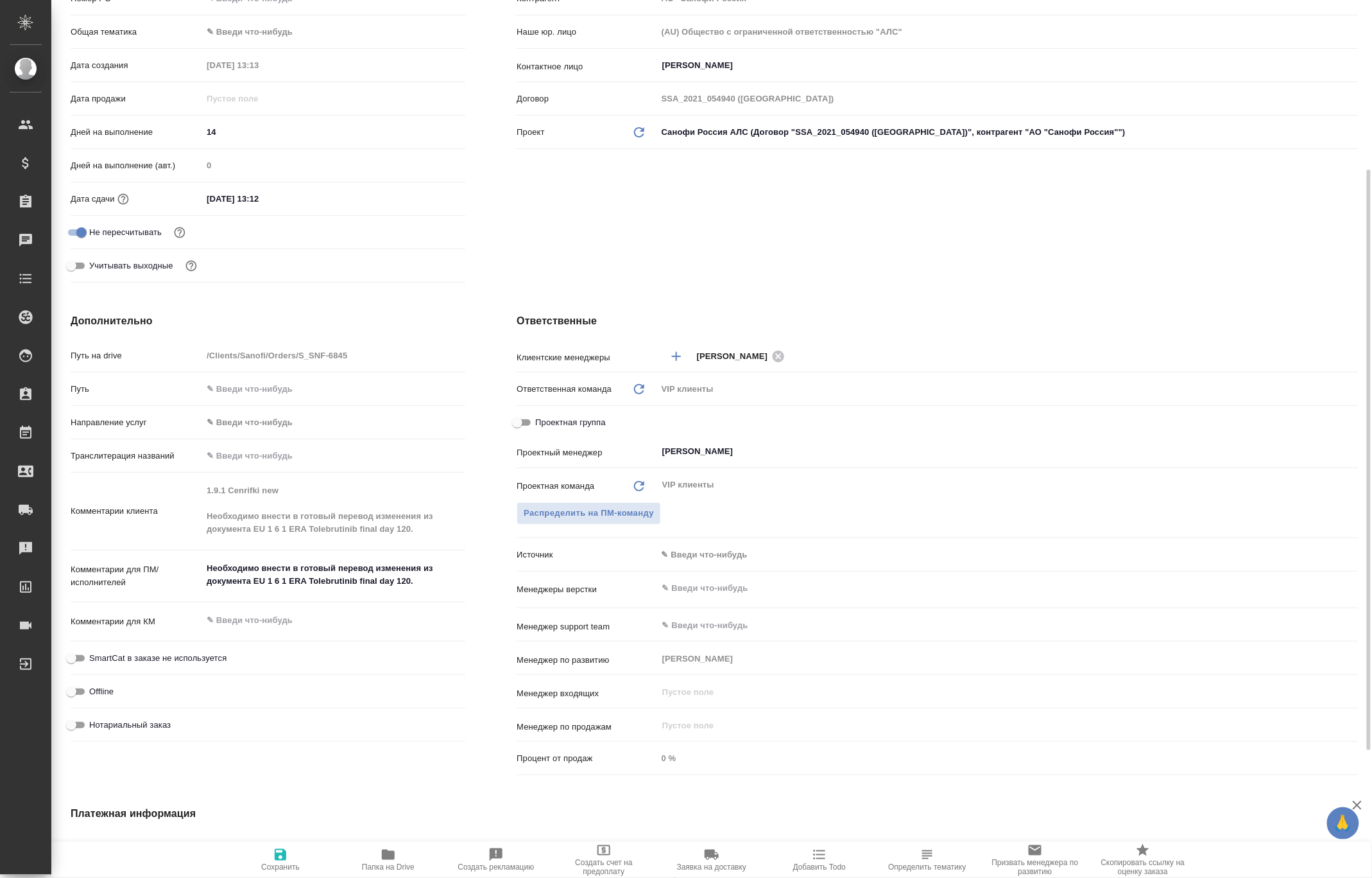
type textarea "x"
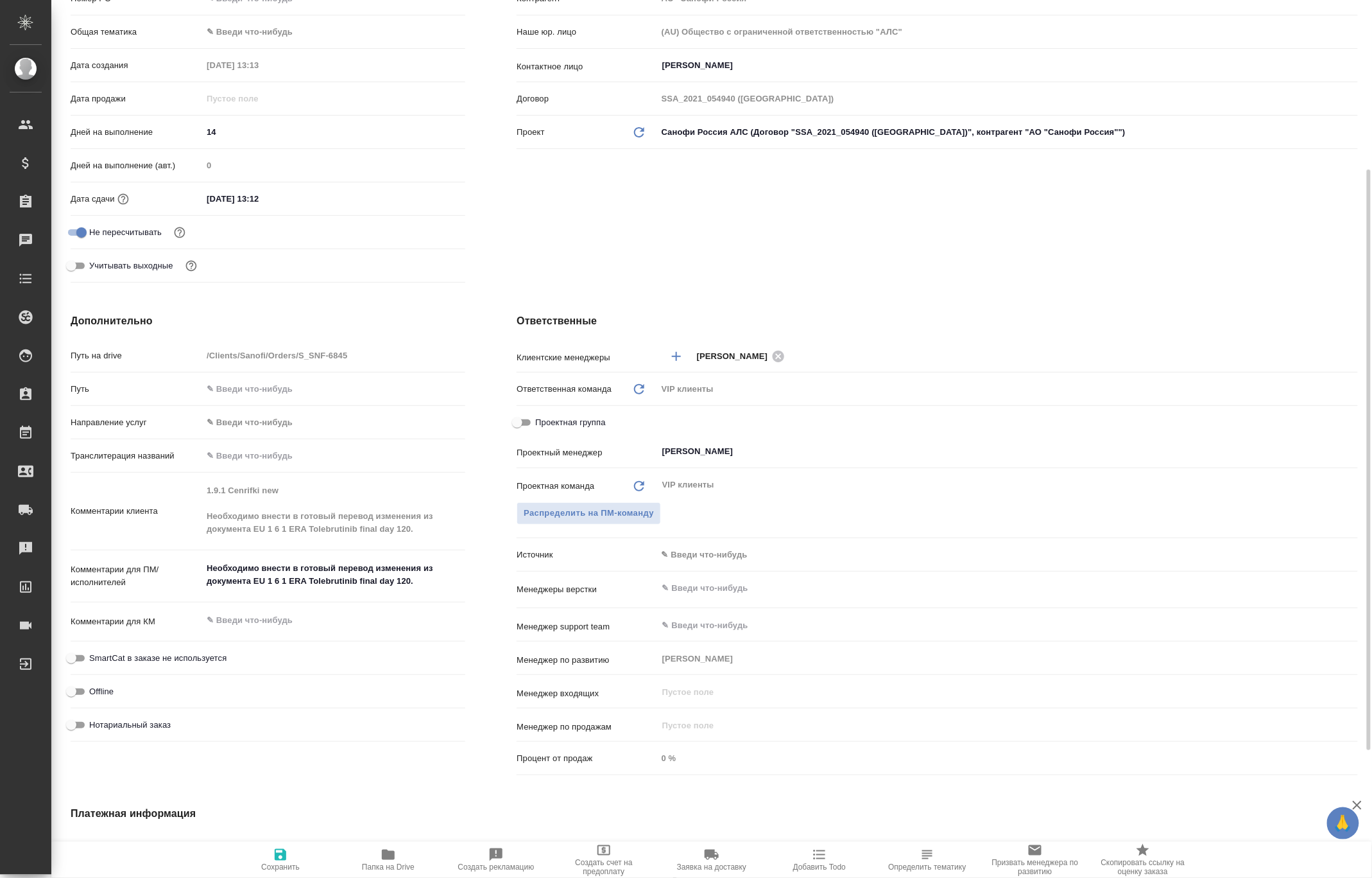
type textarea "x"
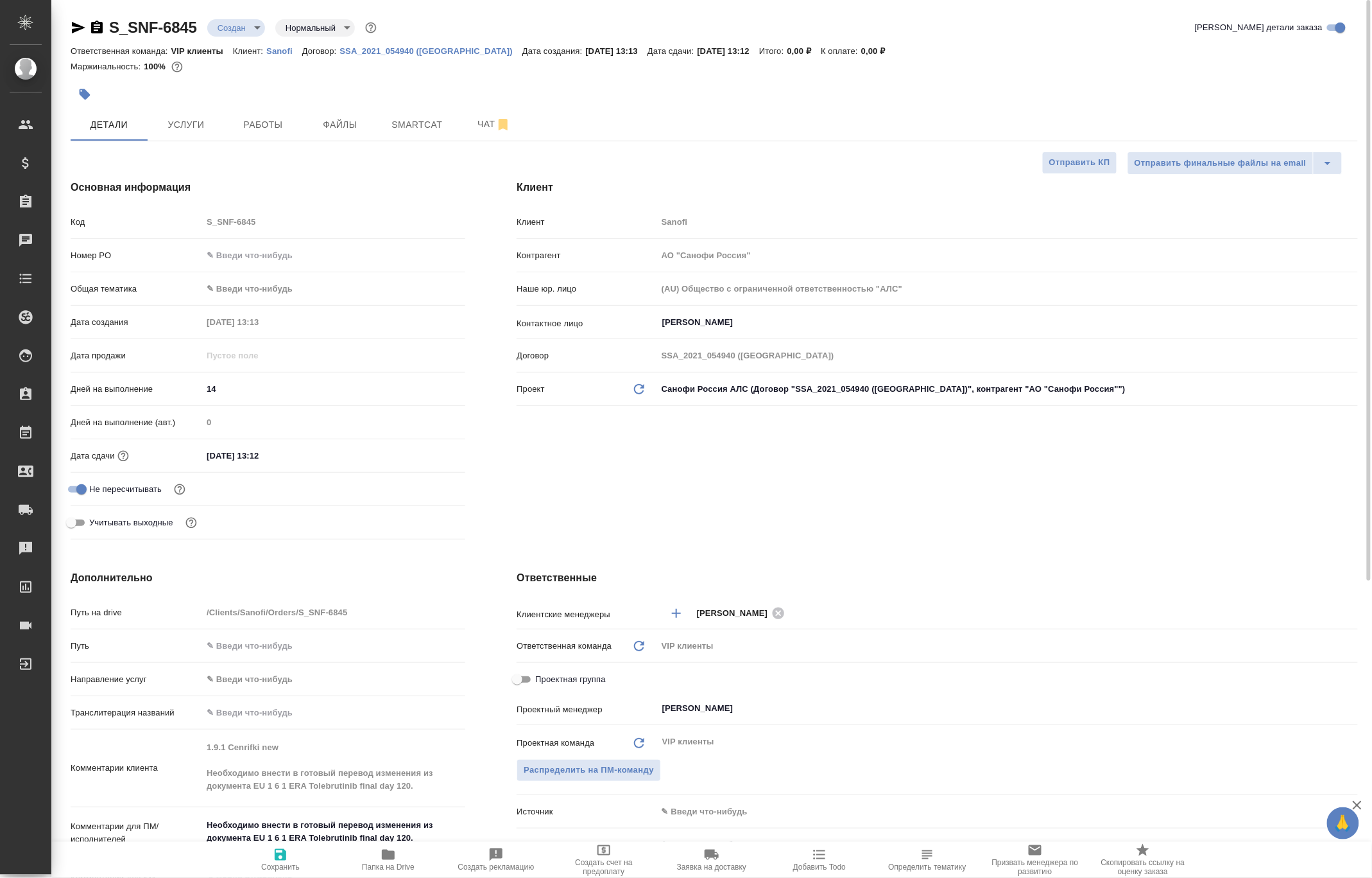
click at [79, 29] on icon "button" at bounding box center [79, 27] width 14 height 11
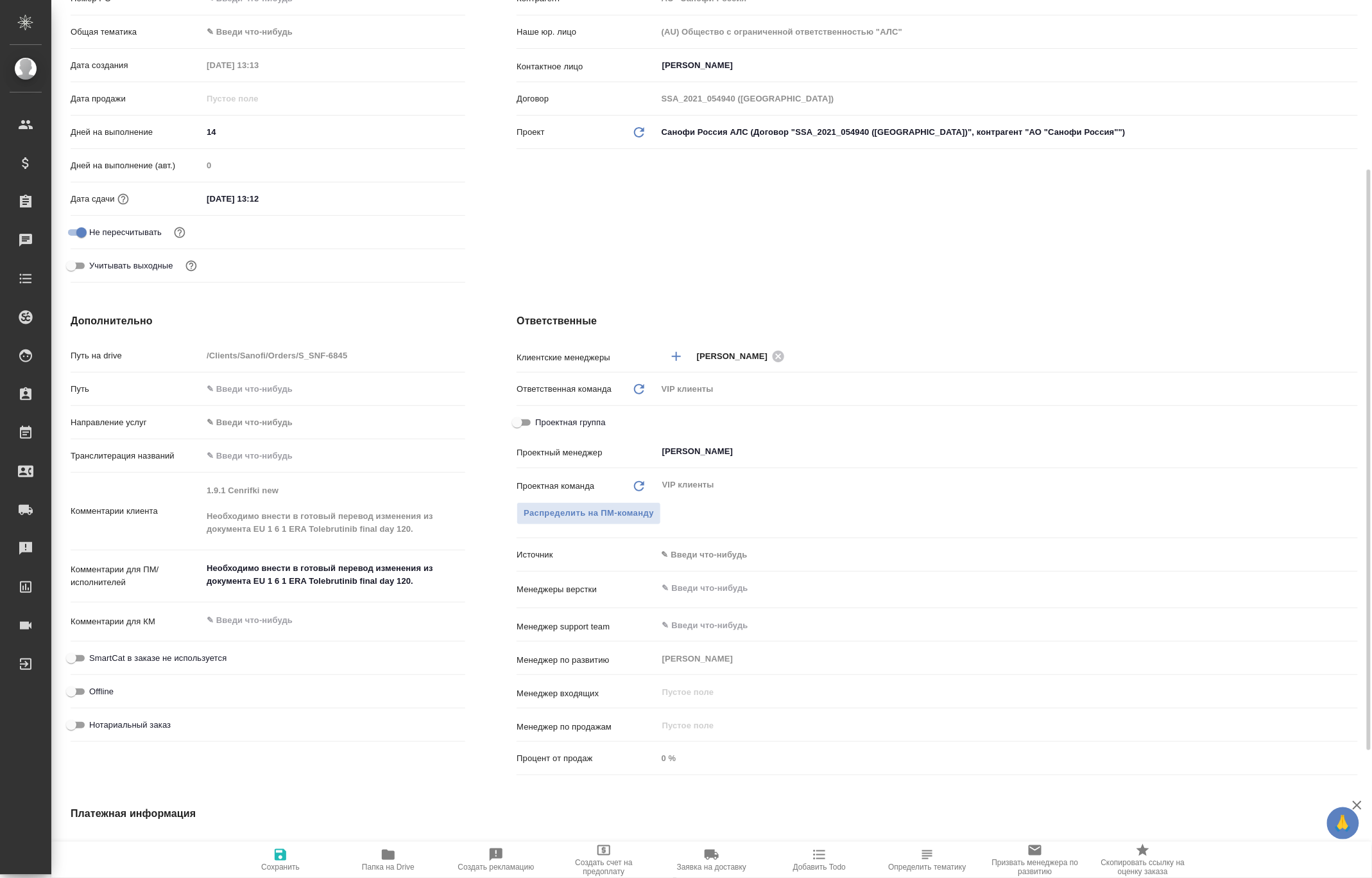
type textarea "x"
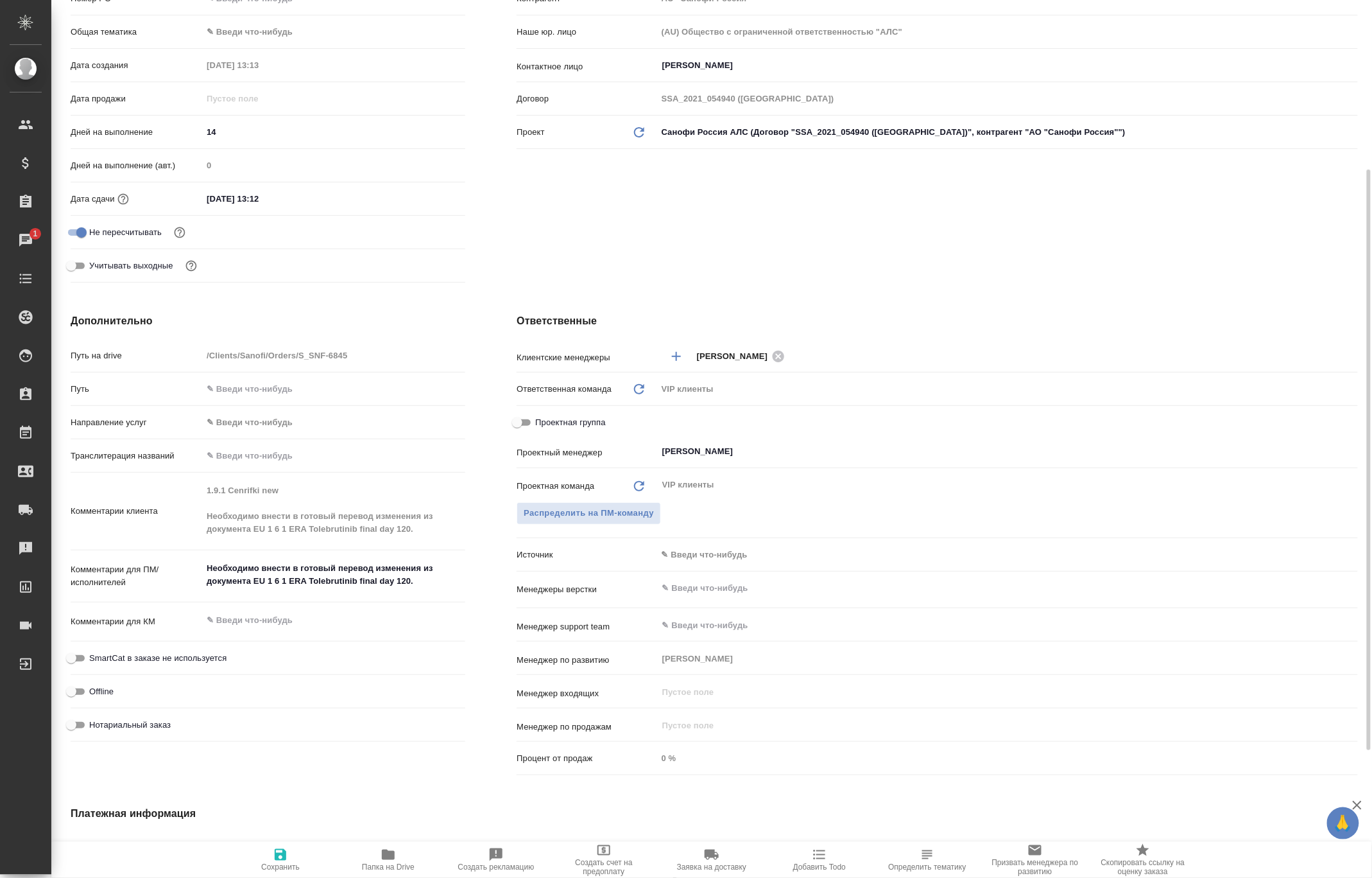
type textarea "x"
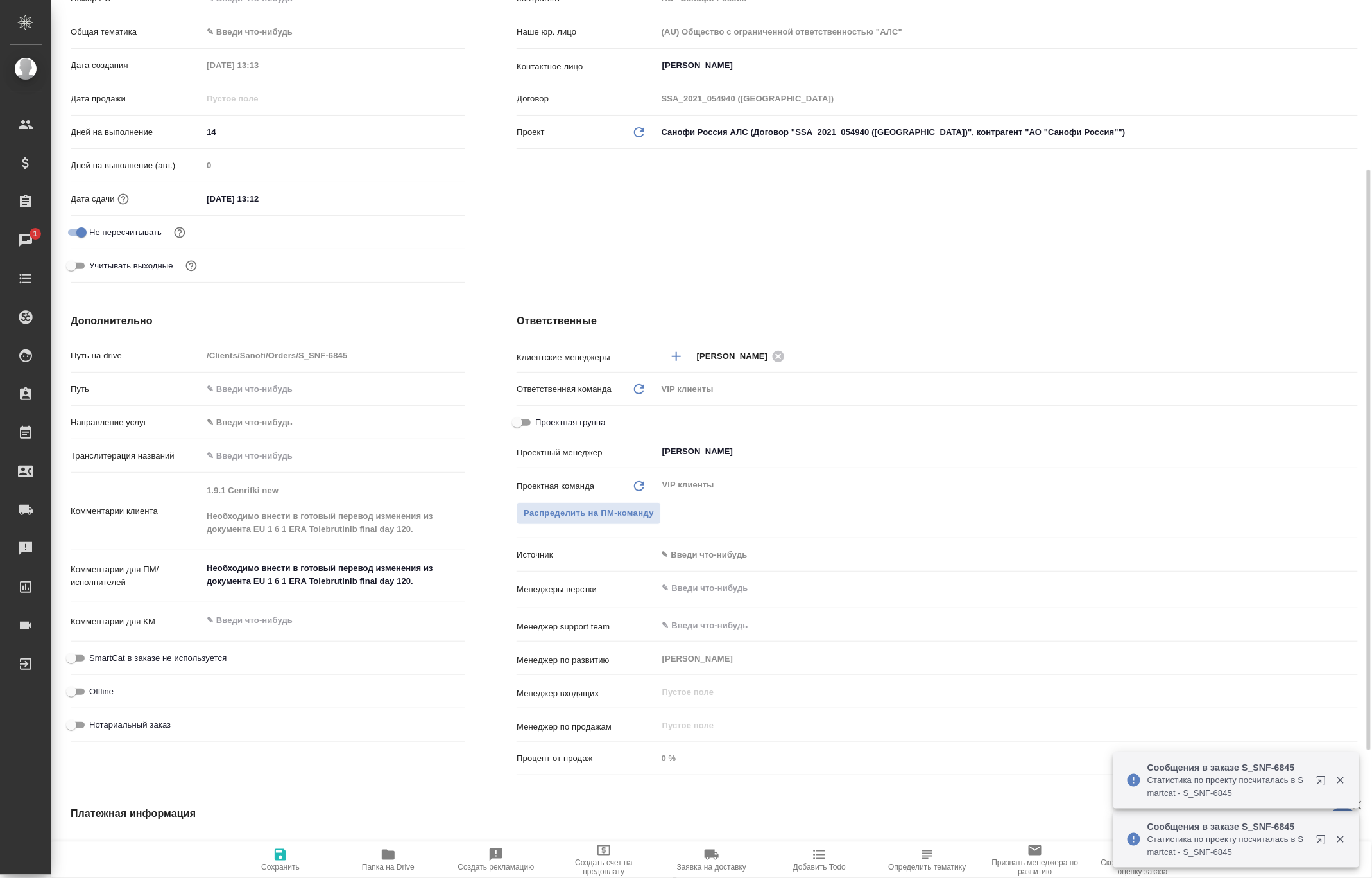
scroll to position [0, 0]
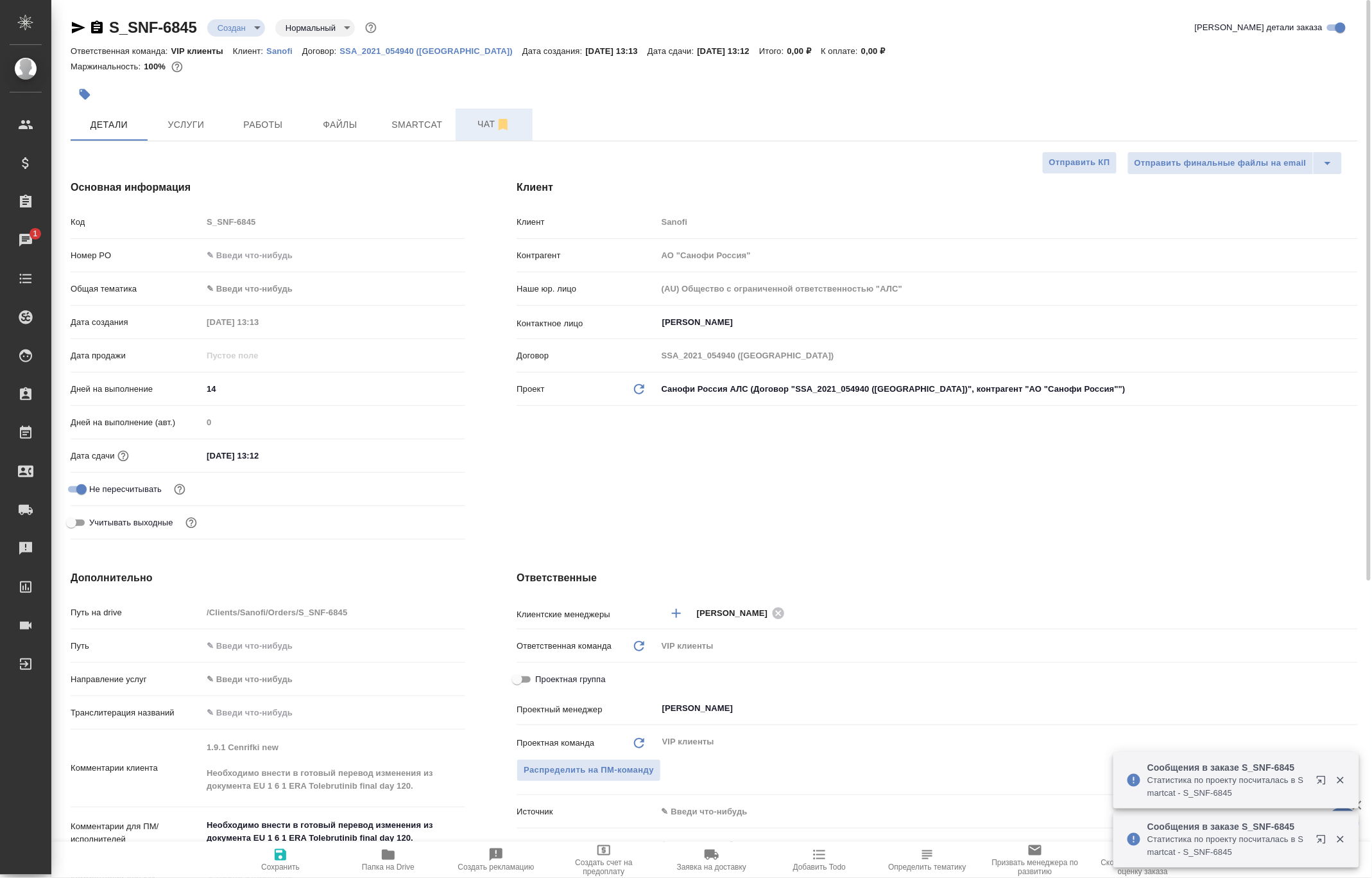
click at [487, 124] on span "Чат" at bounding box center [494, 124] width 62 height 16
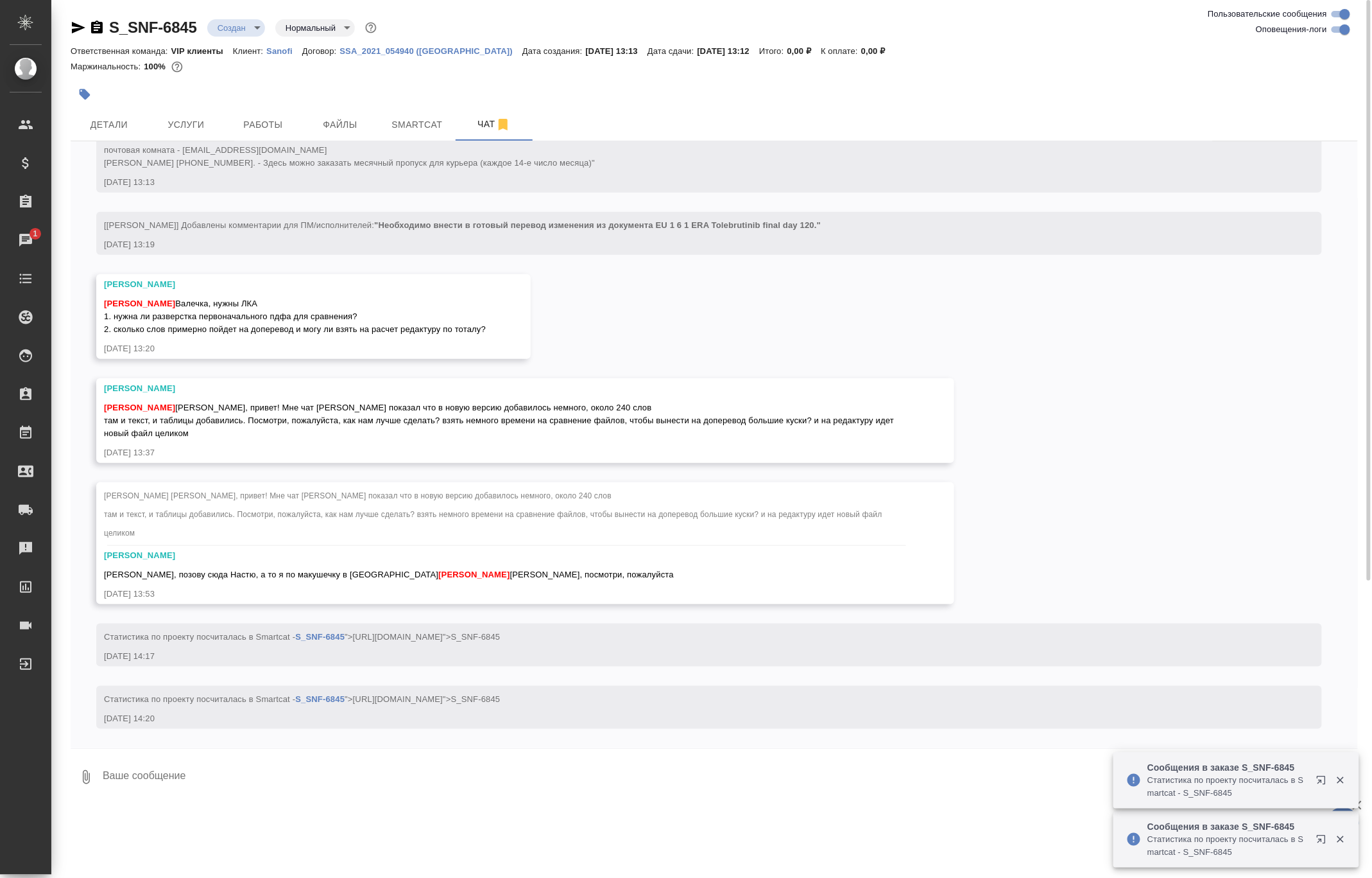
scroll to position [483, 0]
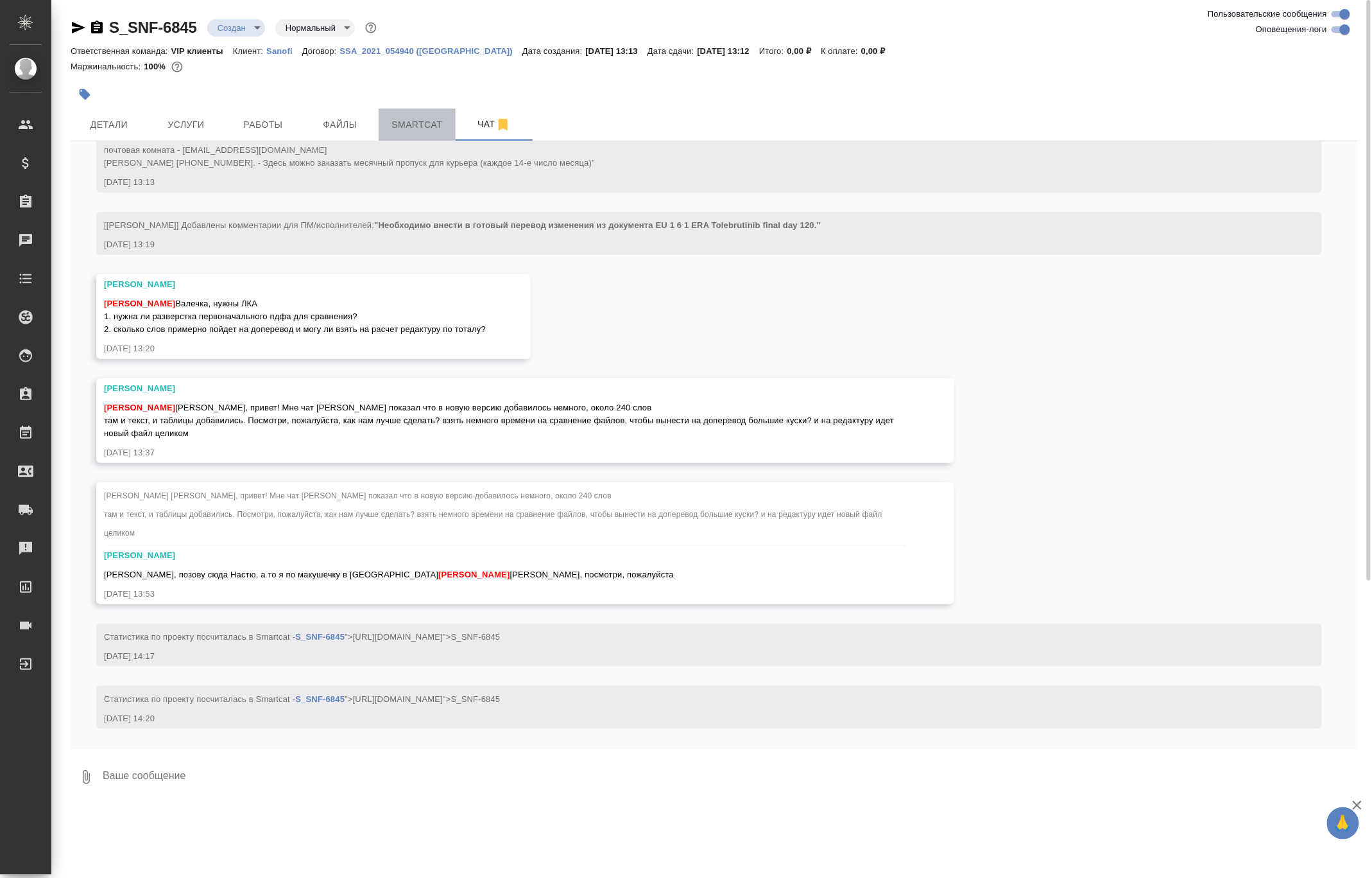
click at [427, 125] on span "Smartcat" at bounding box center [417, 124] width 62 height 16
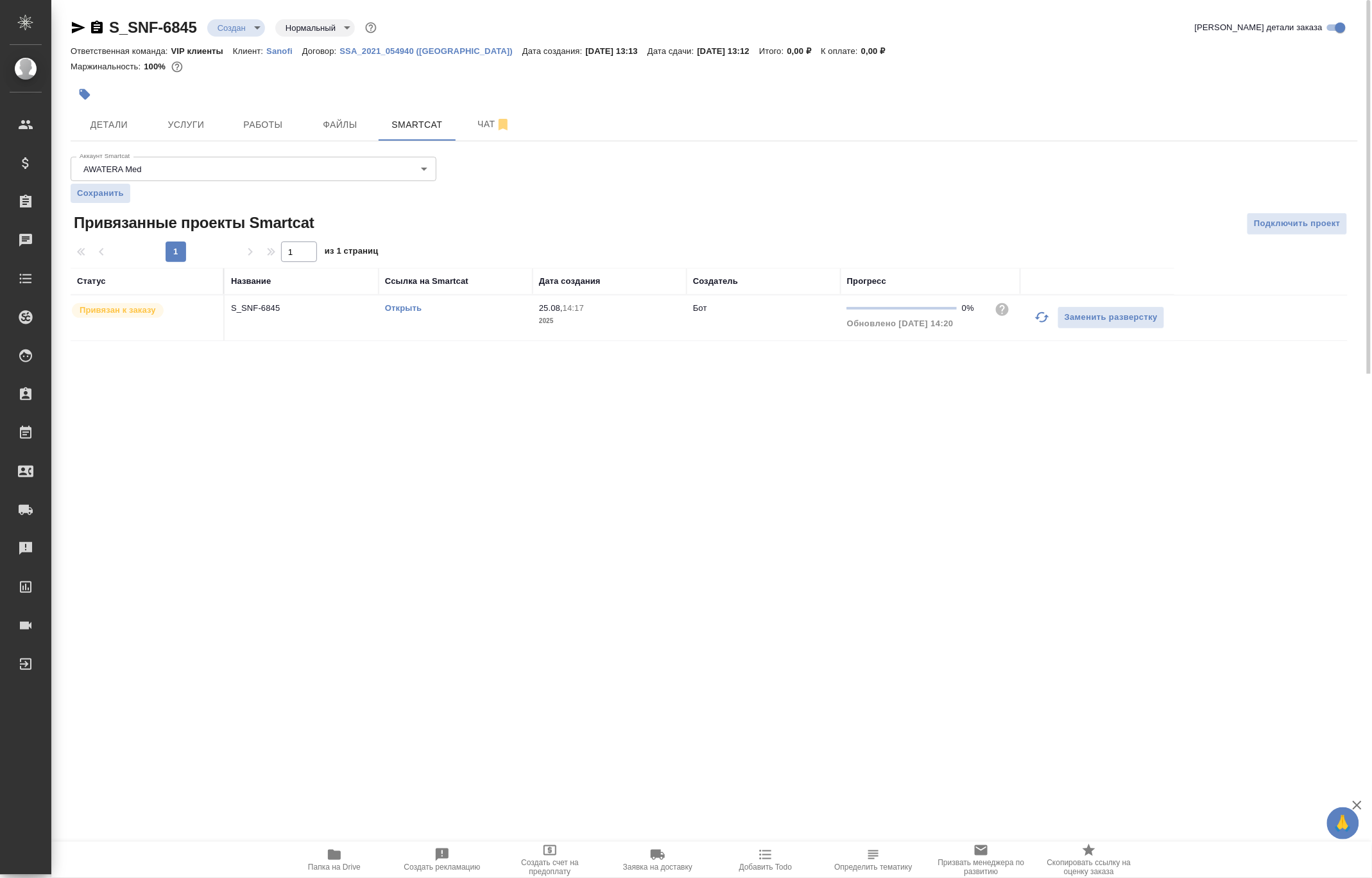
click at [398, 309] on link "Открыть" at bounding box center [404, 308] width 37 height 10
click at [116, 125] on span "Детали" at bounding box center [109, 124] width 62 height 16
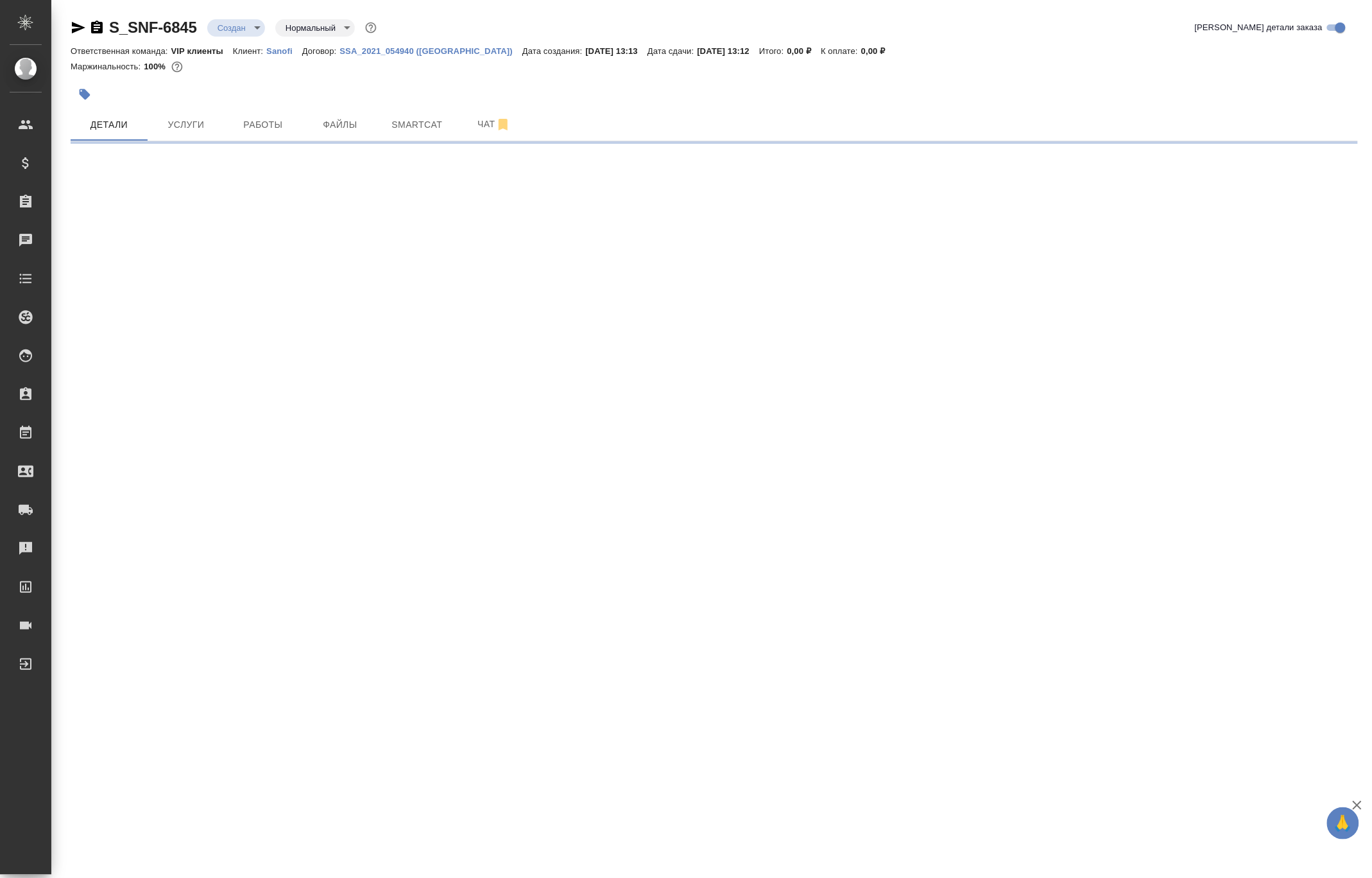
select select "RU"
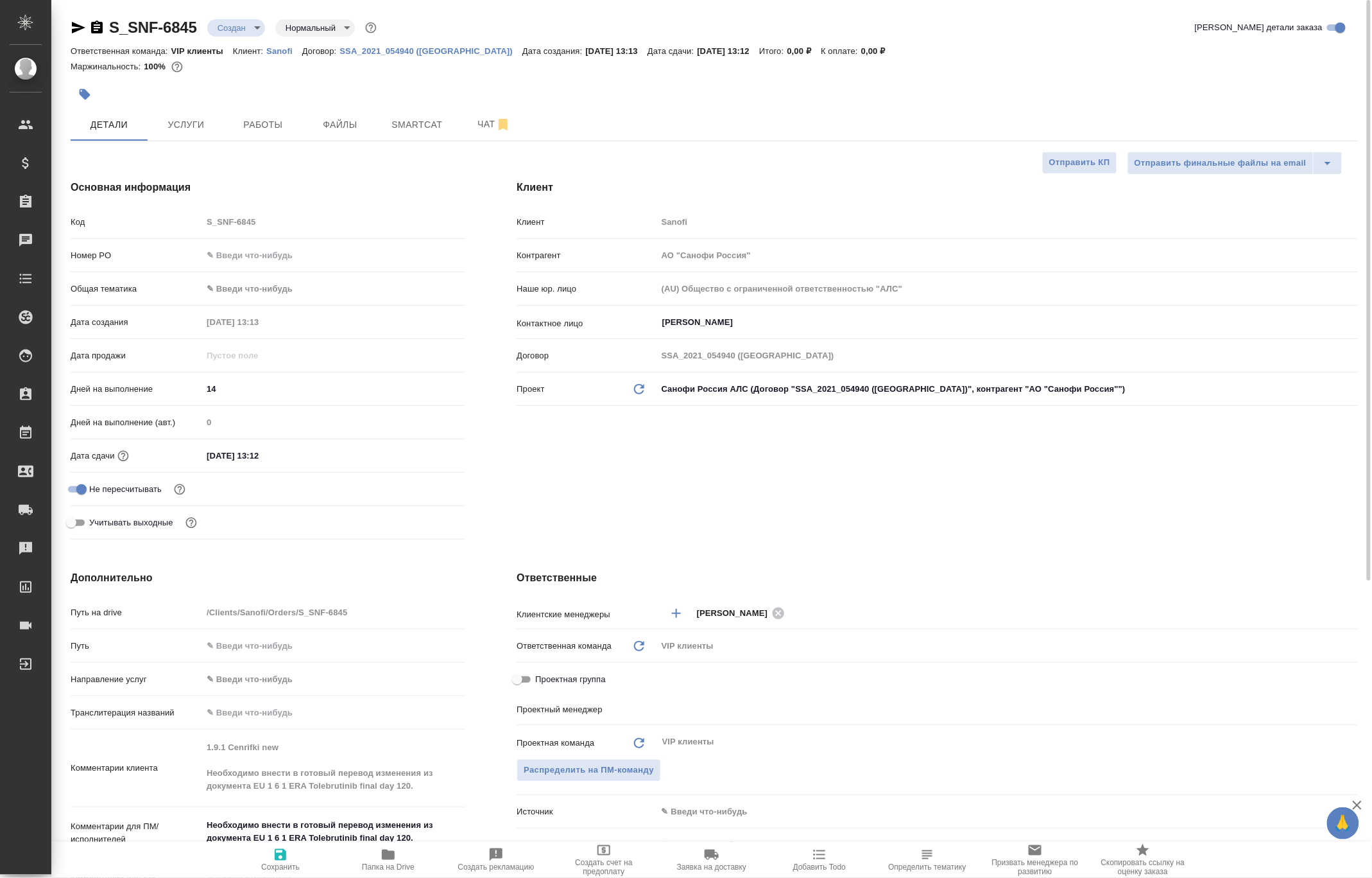
type textarea "x"
type input "[PERSON_NAME]"
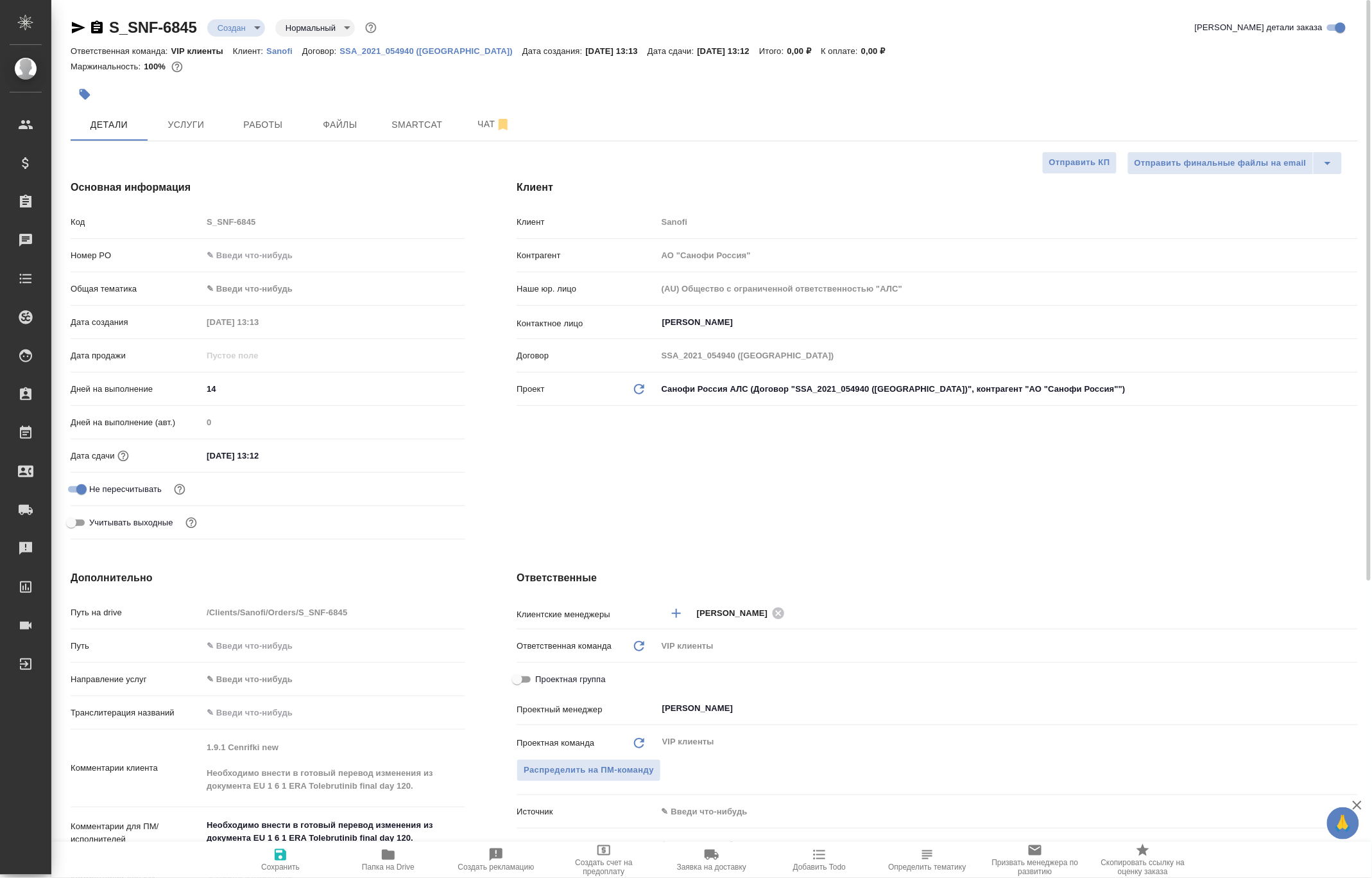
type textarea "x"
